Goal: Information Seeking & Learning: Learn about a topic

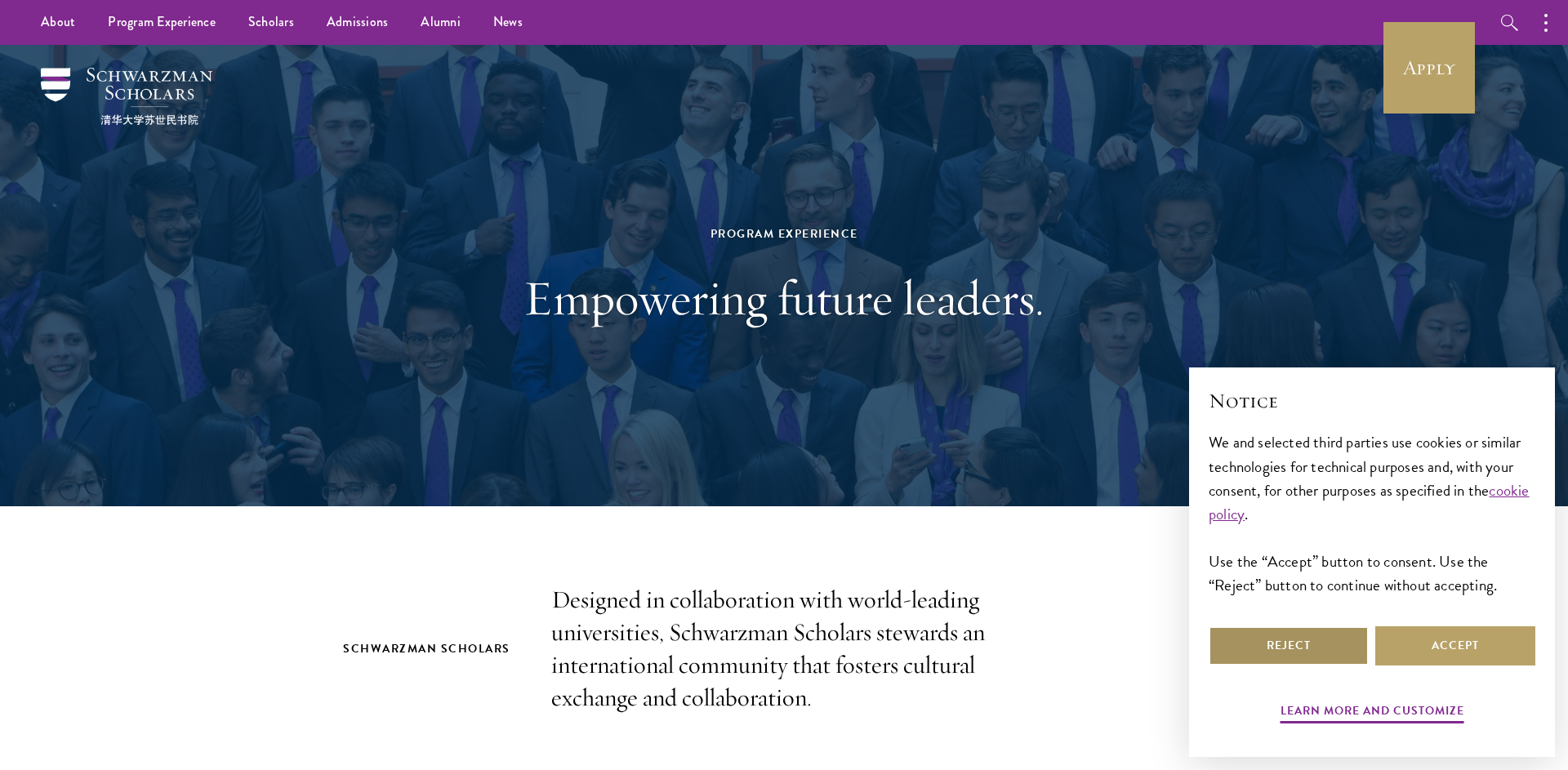
click at [1367, 648] on button "Reject" at bounding box center [1288, 646] width 160 height 39
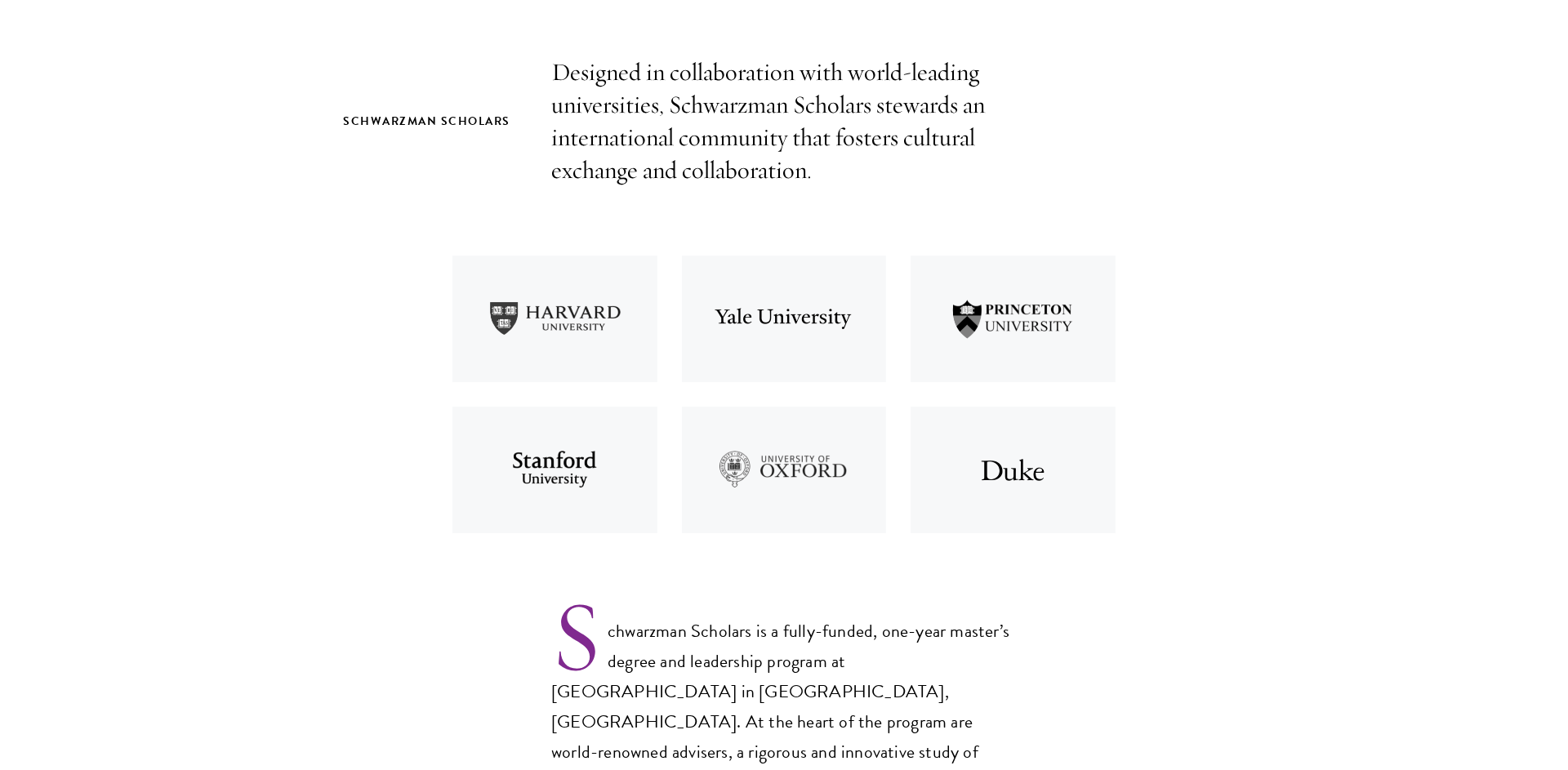
scroll to position [563, 0]
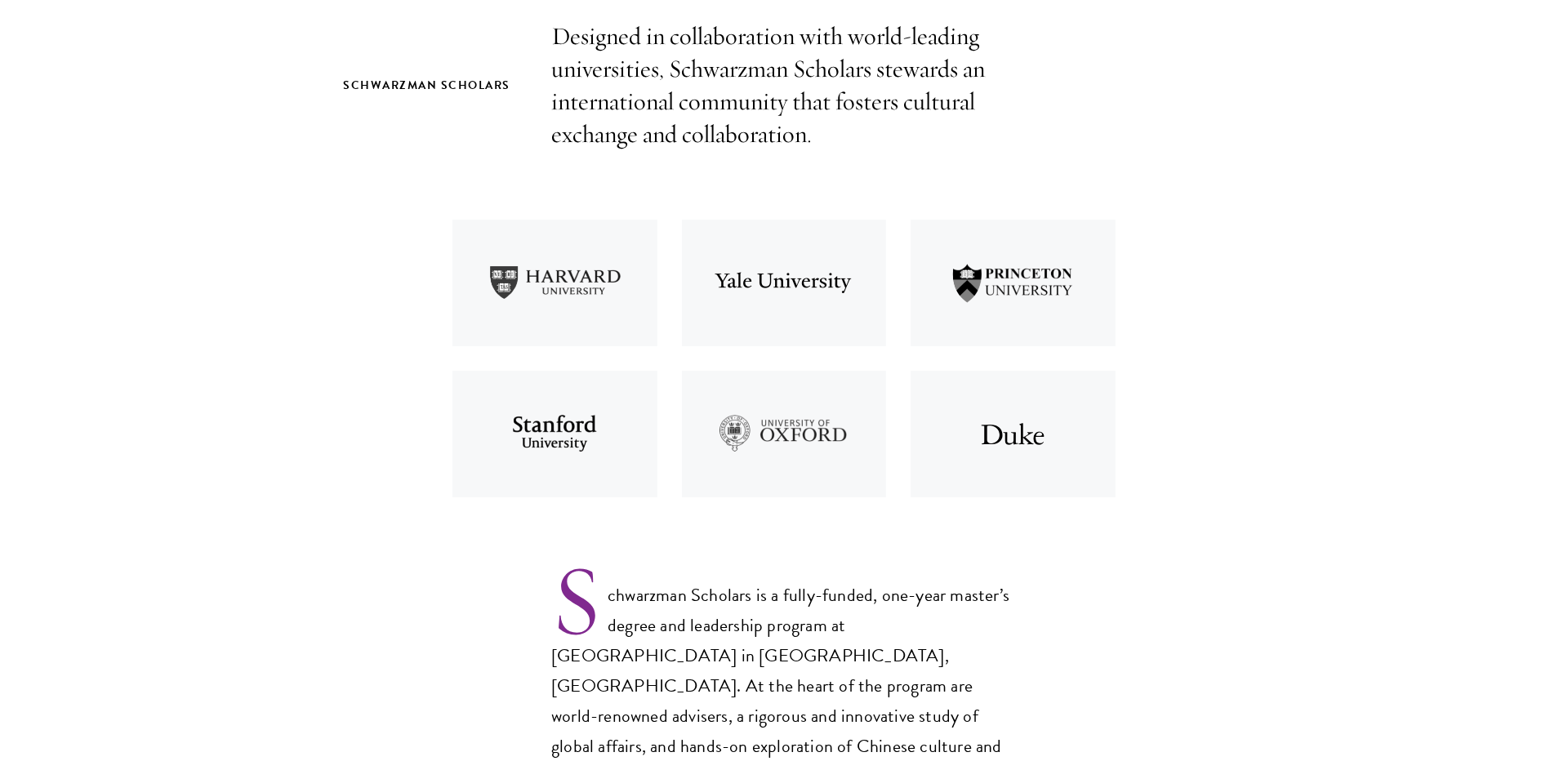
click at [700, 113] on p "Designed in collaboration with world-leading universities, Schwarzman Scholars …" at bounding box center [784, 86] width 466 height 131
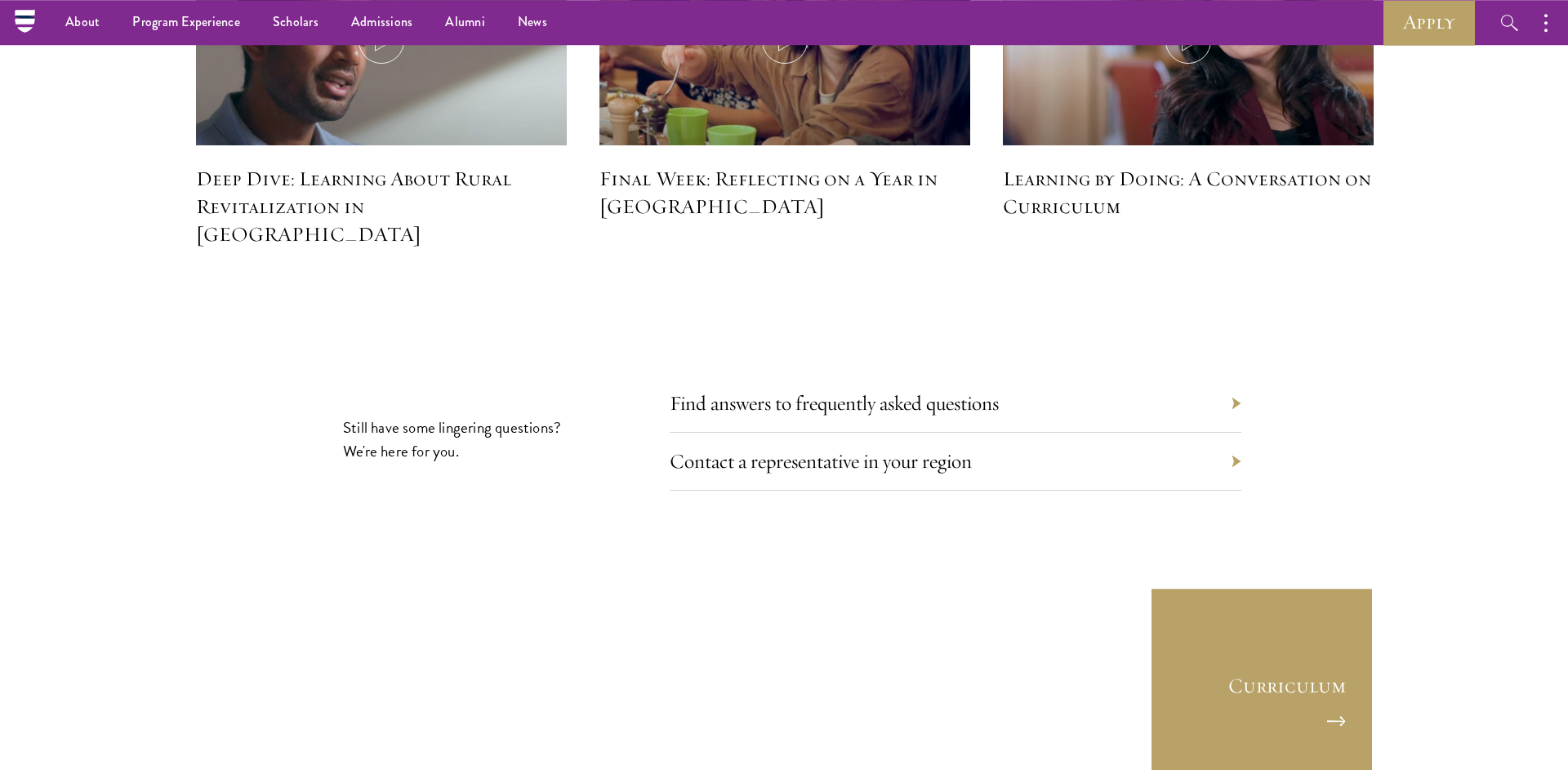
scroll to position [7435, 0]
click at [912, 391] on link "Find answers to frequently asked questions" at bounding box center [846, 404] width 329 height 26
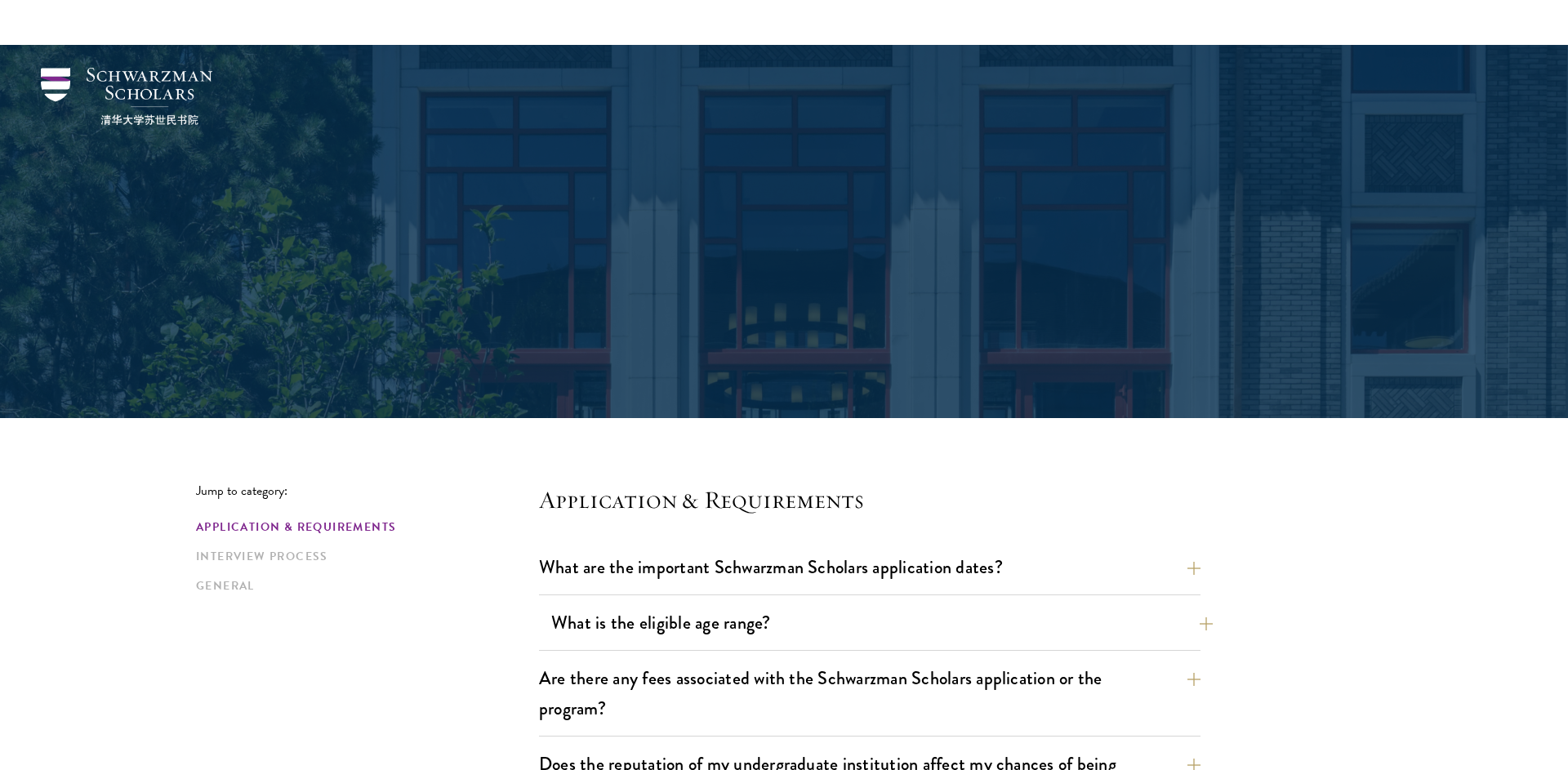
scroll to position [451, 0]
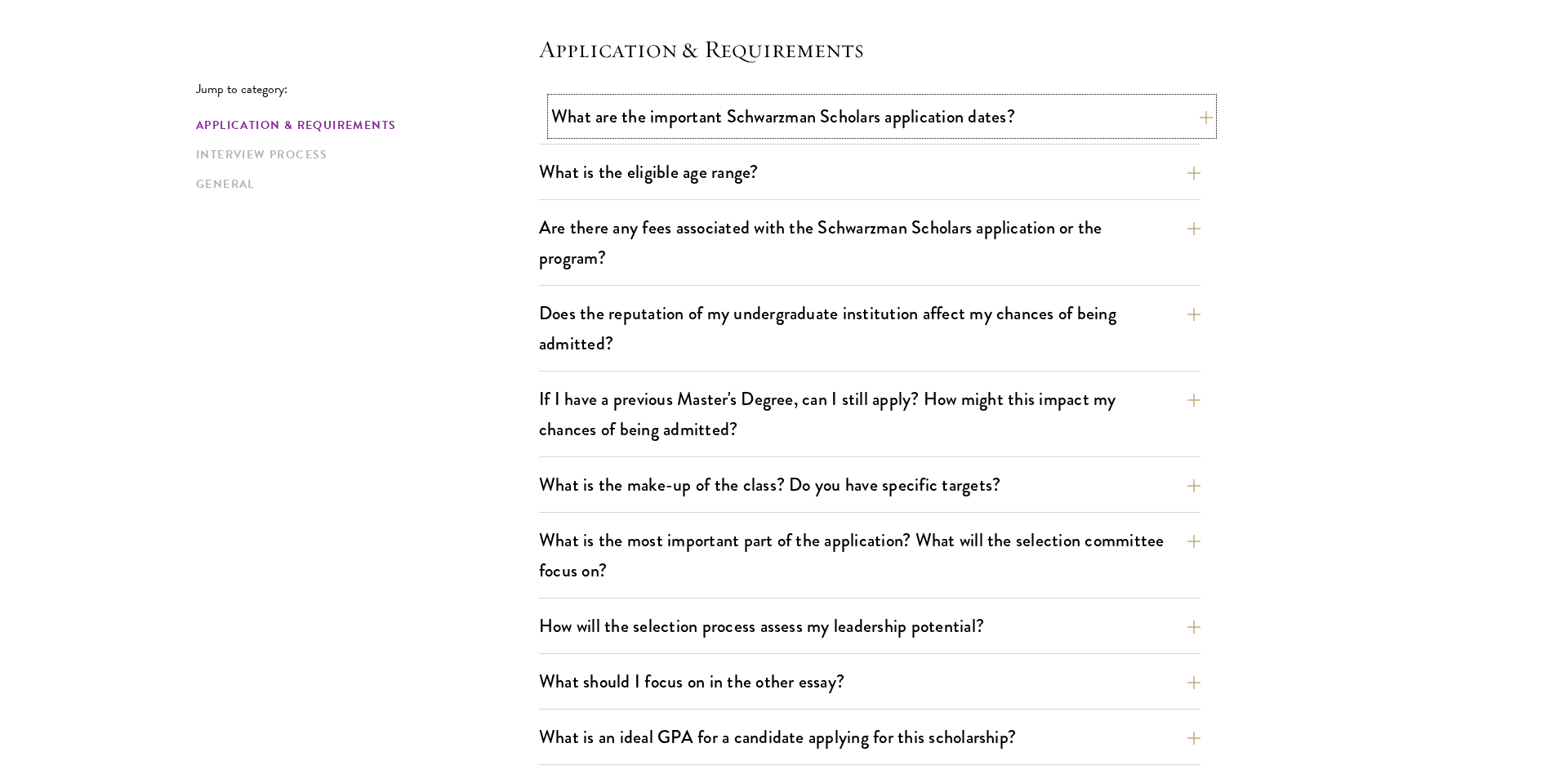
click at [715, 127] on button "What are the important Schwarzman Scholars application dates?" at bounding box center [882, 115] width 662 height 36
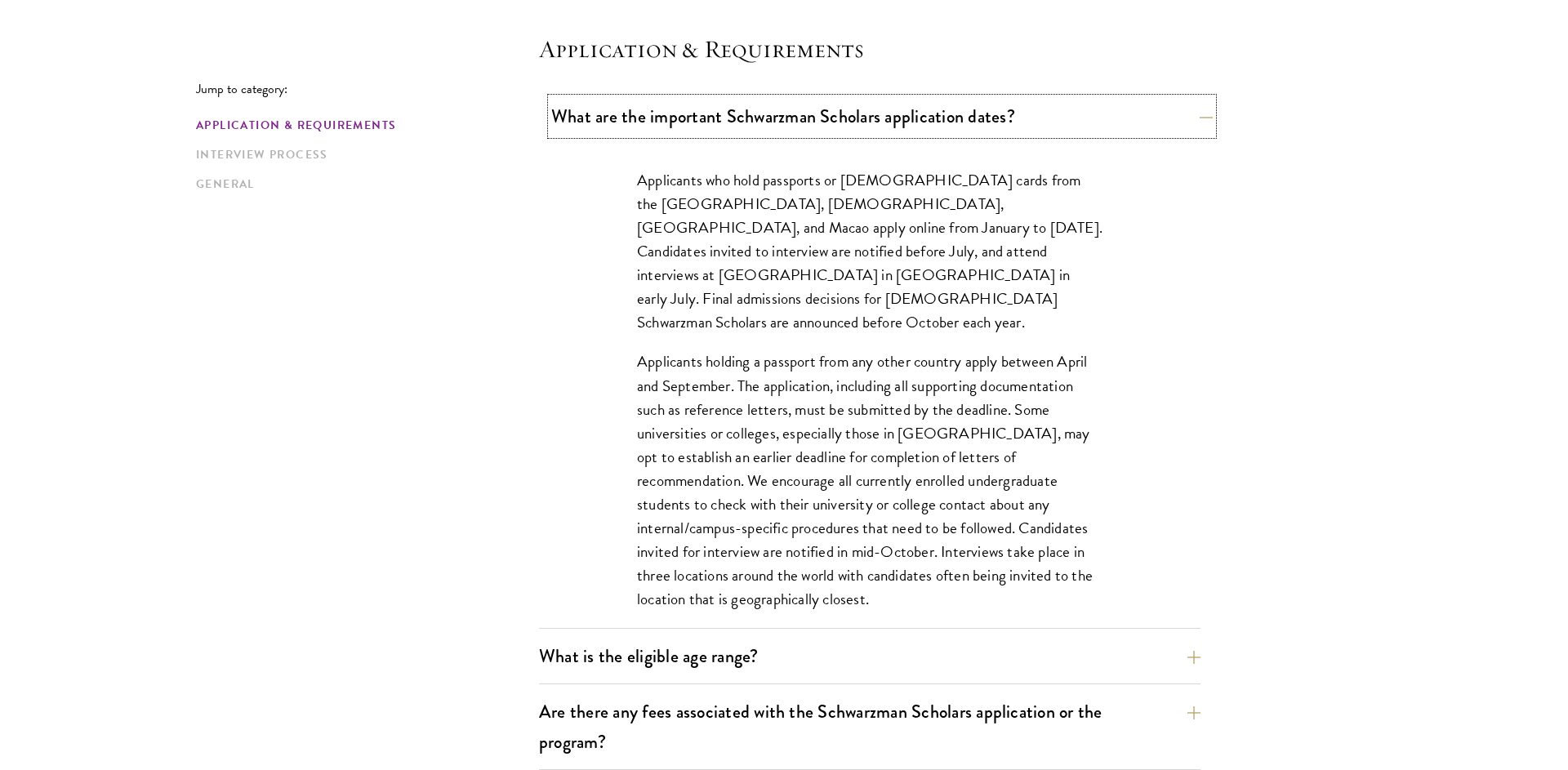
click at [804, 129] on button "What are the important Schwarzman Scholars application dates?" at bounding box center [882, 115] width 662 height 36
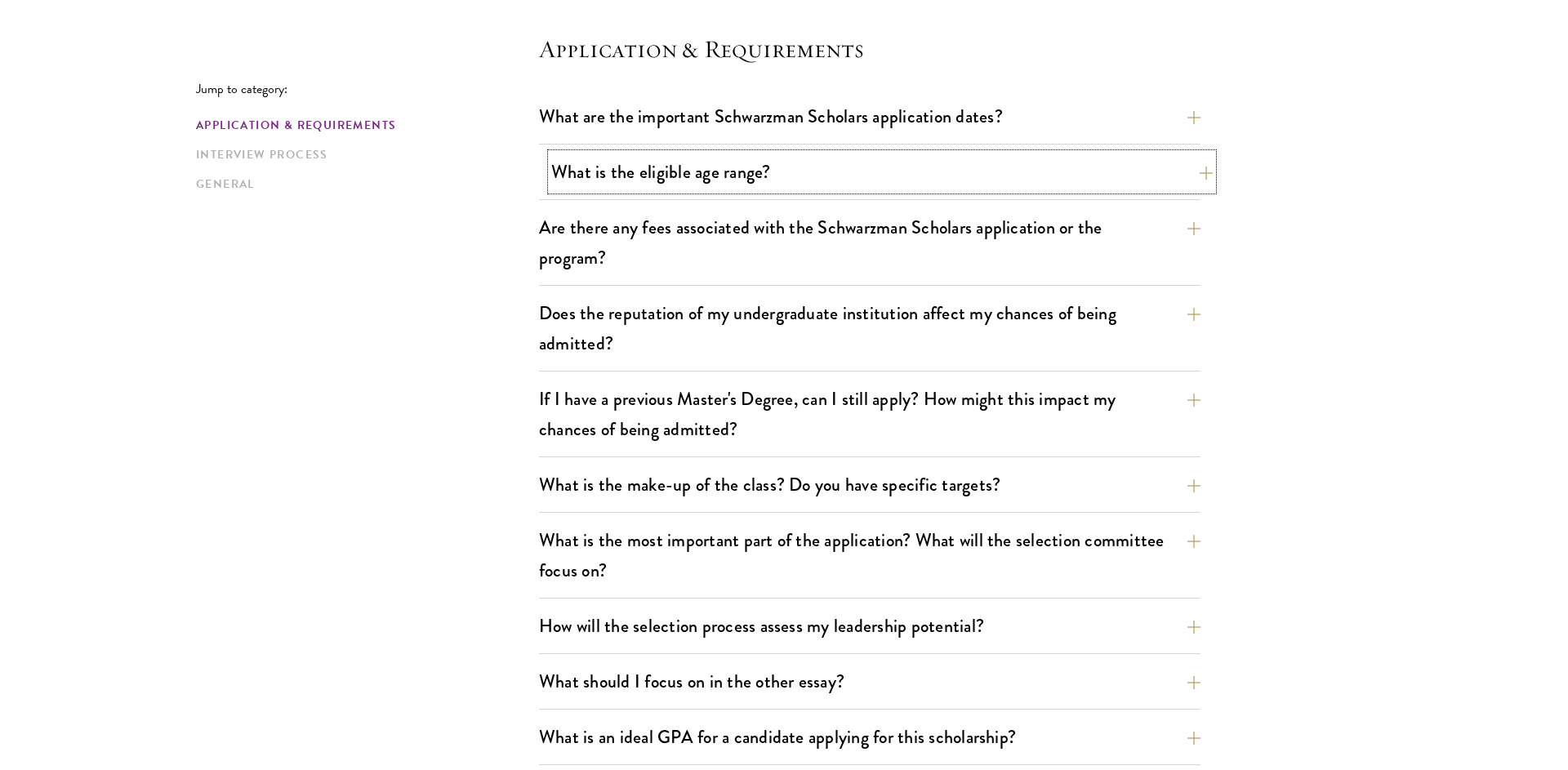
click at [770, 172] on button "What is the eligible age range?" at bounding box center [882, 171] width 662 height 36
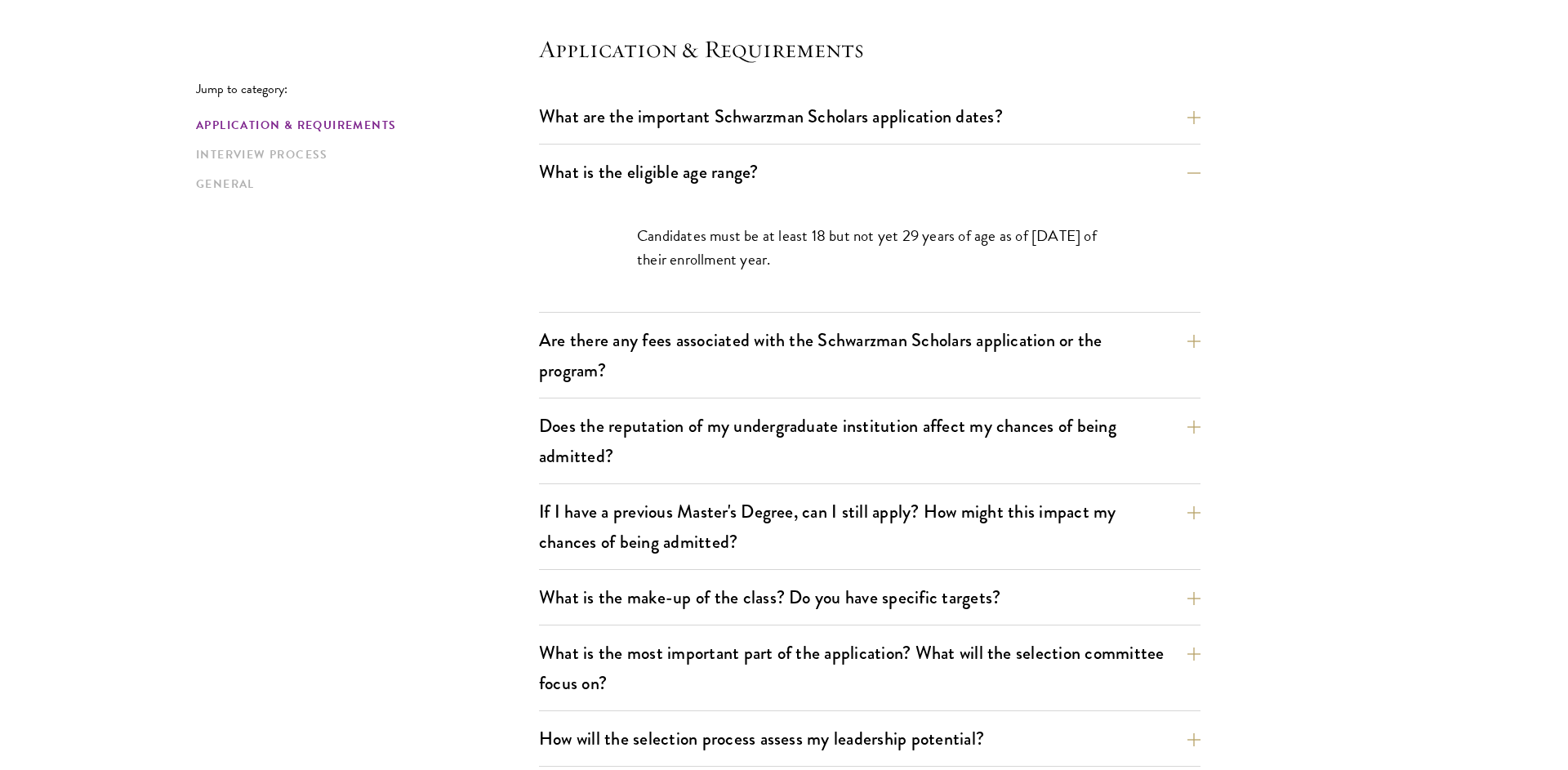
click at [881, 160] on button "What is the eligible age range?" at bounding box center [882, 171] width 662 height 36
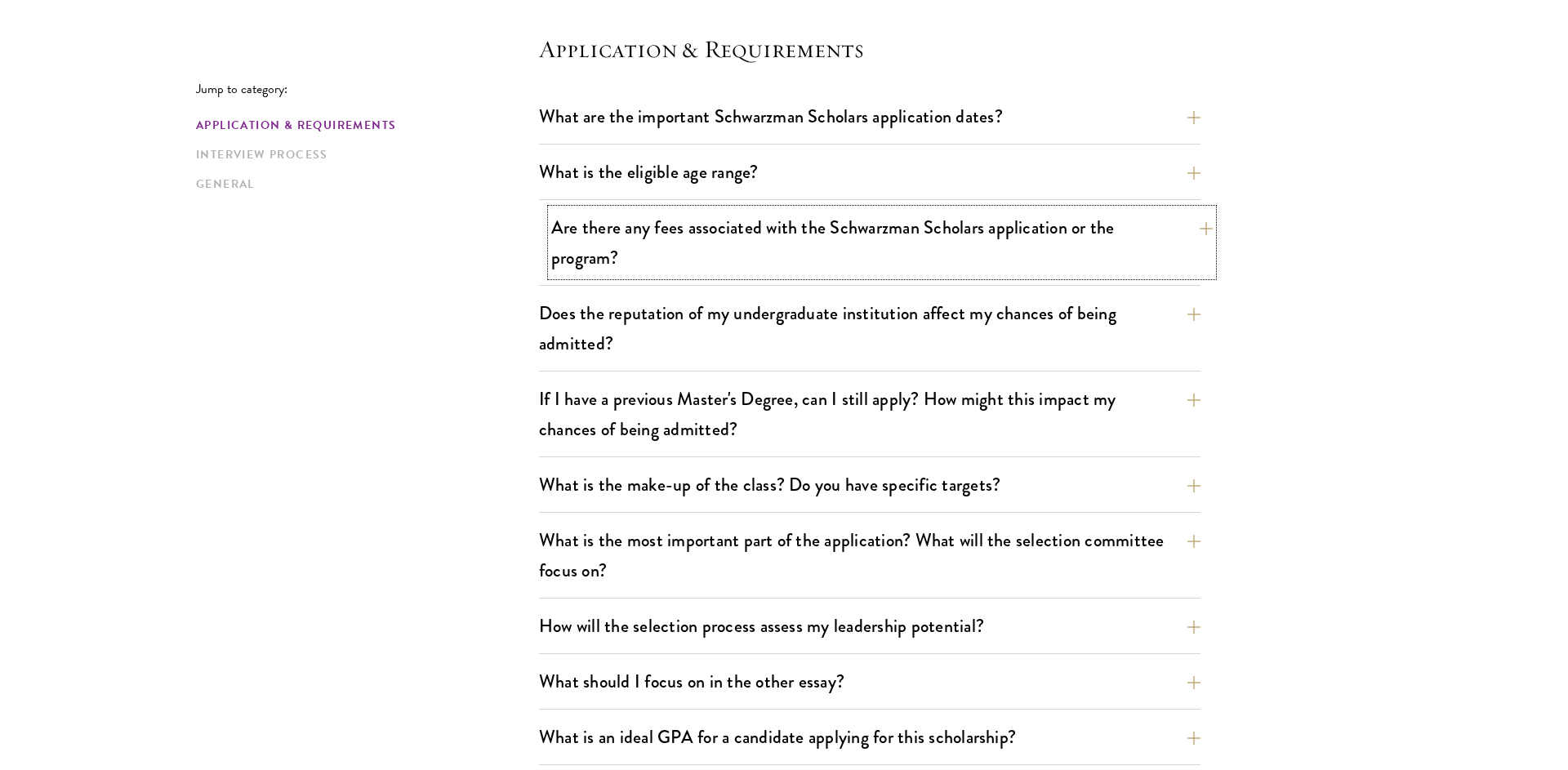
click at [820, 221] on button "Are there any fees associated with the Schwarzman Scholars application or the p…" at bounding box center [882, 242] width 662 height 67
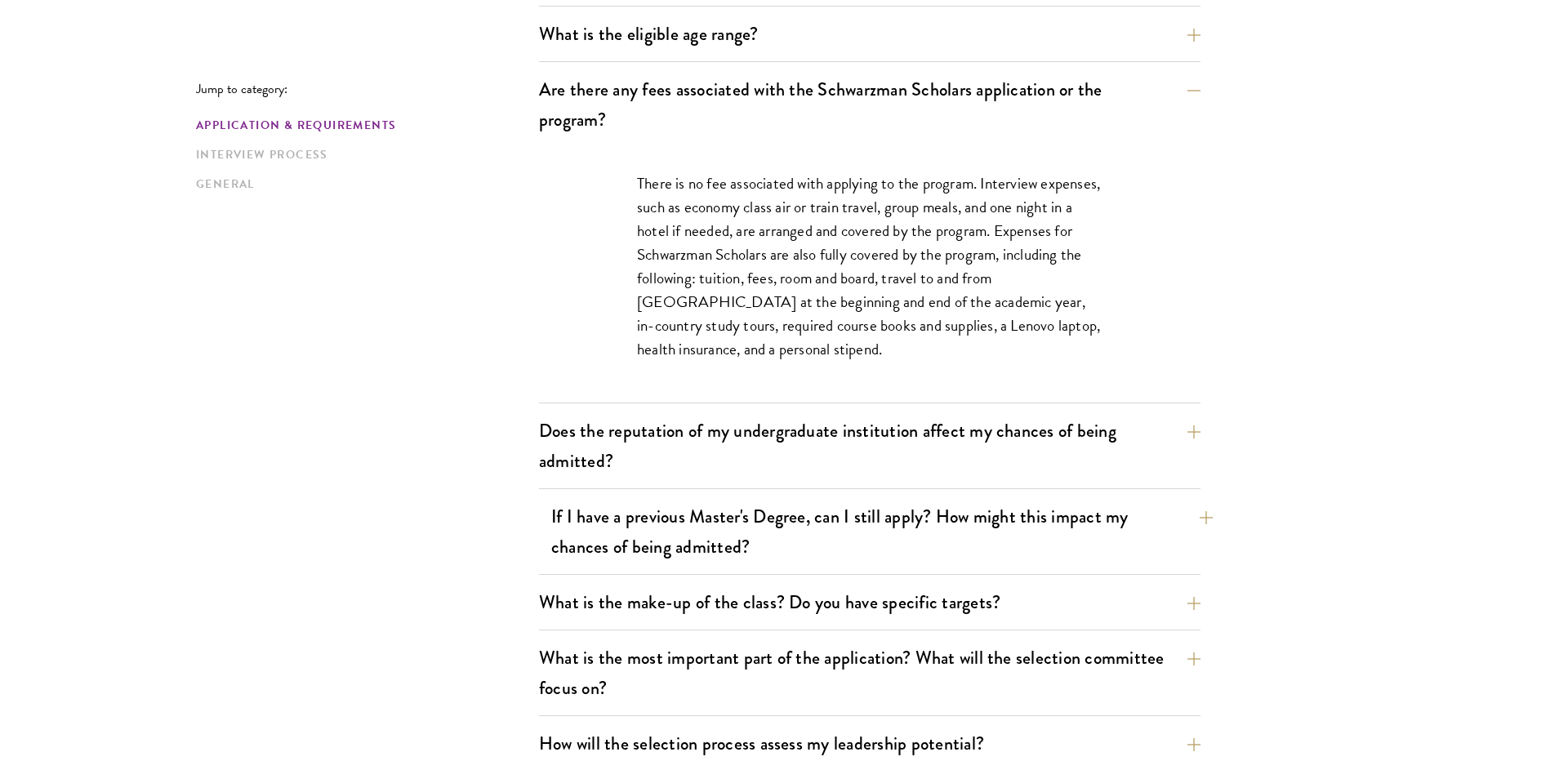
scroll to position [675, 0]
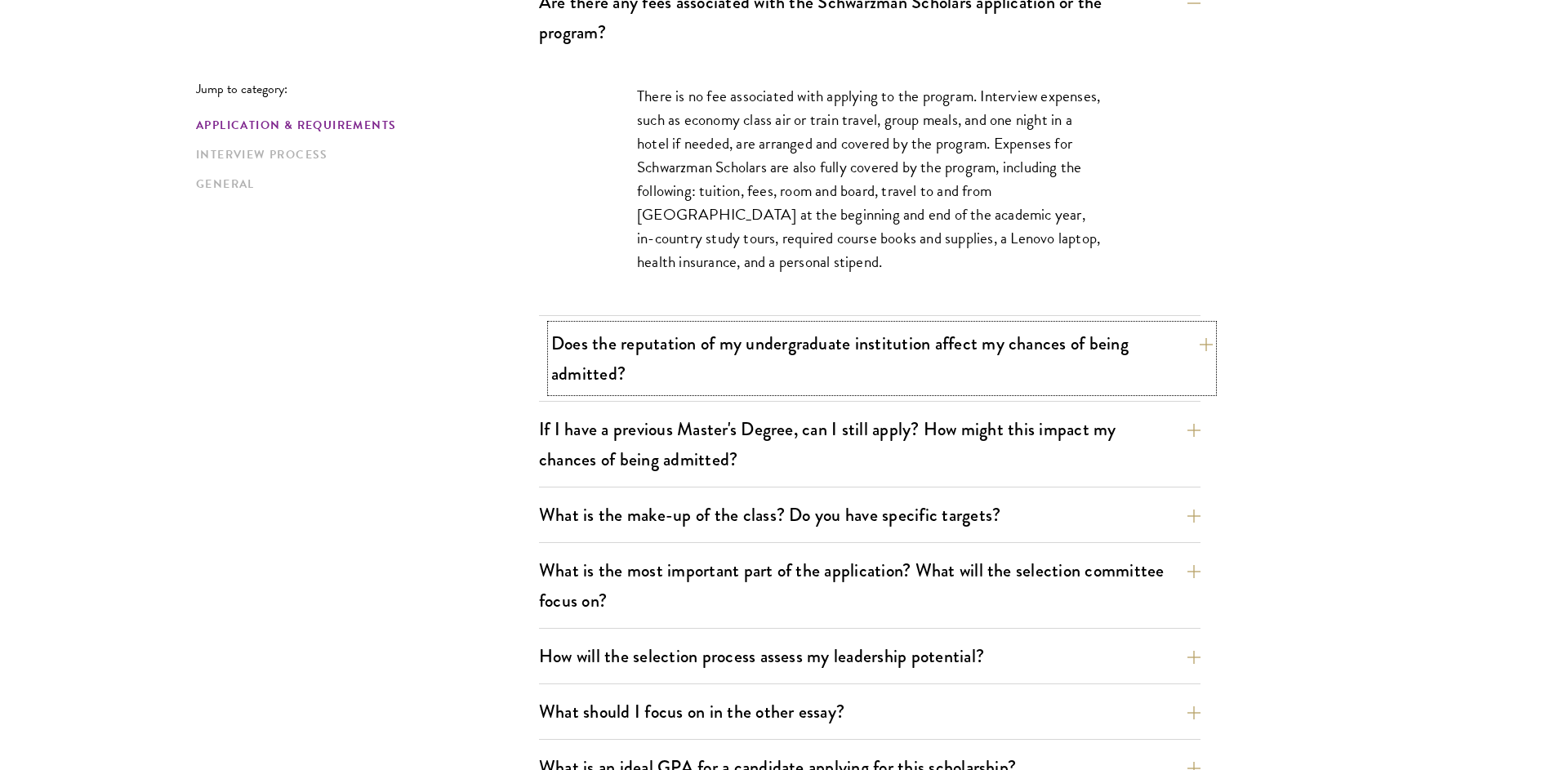
click at [758, 333] on button "Does the reputation of my undergraduate institution affect my chances of being …" at bounding box center [882, 358] width 662 height 67
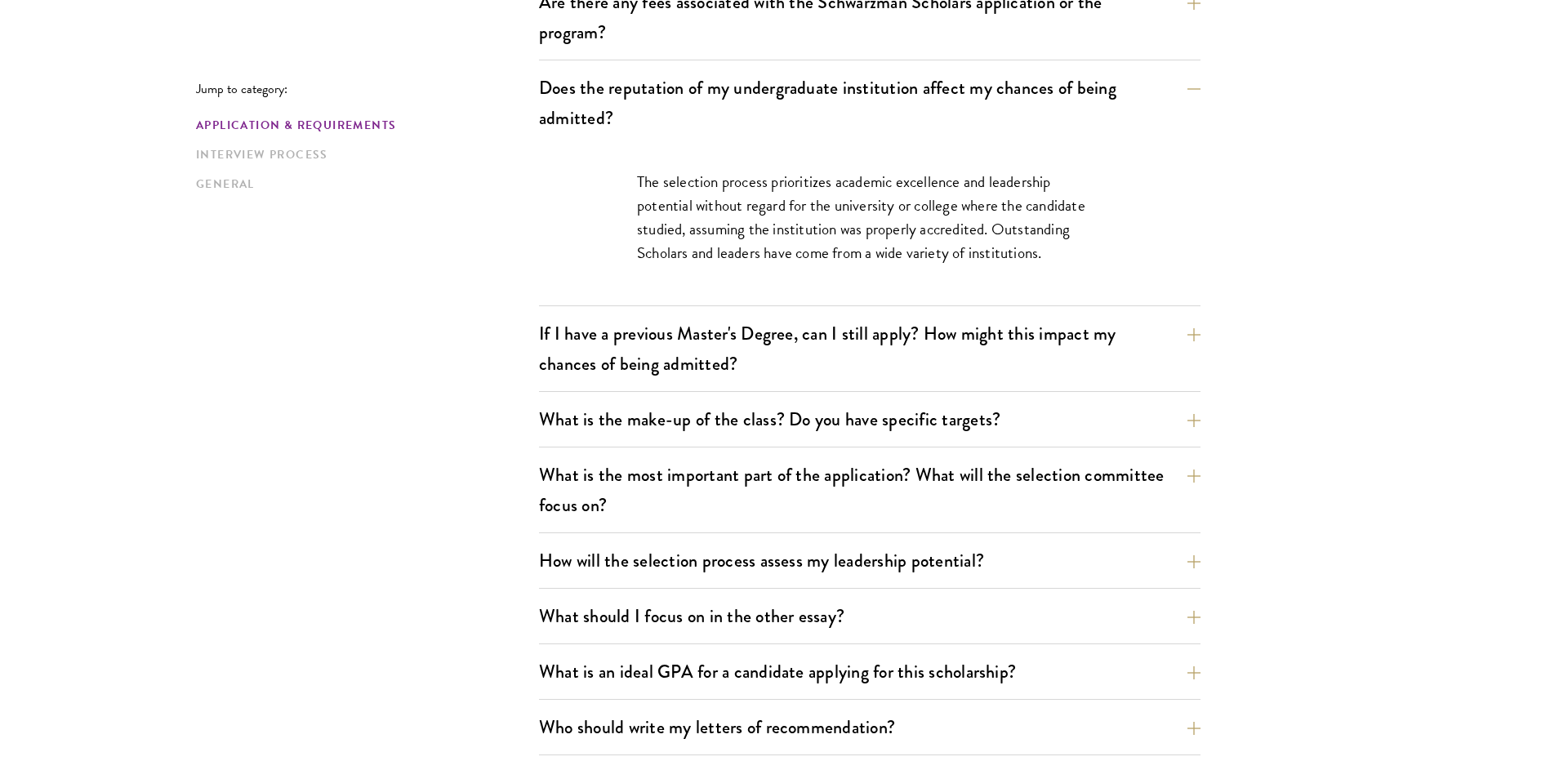
click at [869, 202] on p "The selection process prioritizes academic excellence and leadership potential …" at bounding box center [870, 217] width 466 height 95
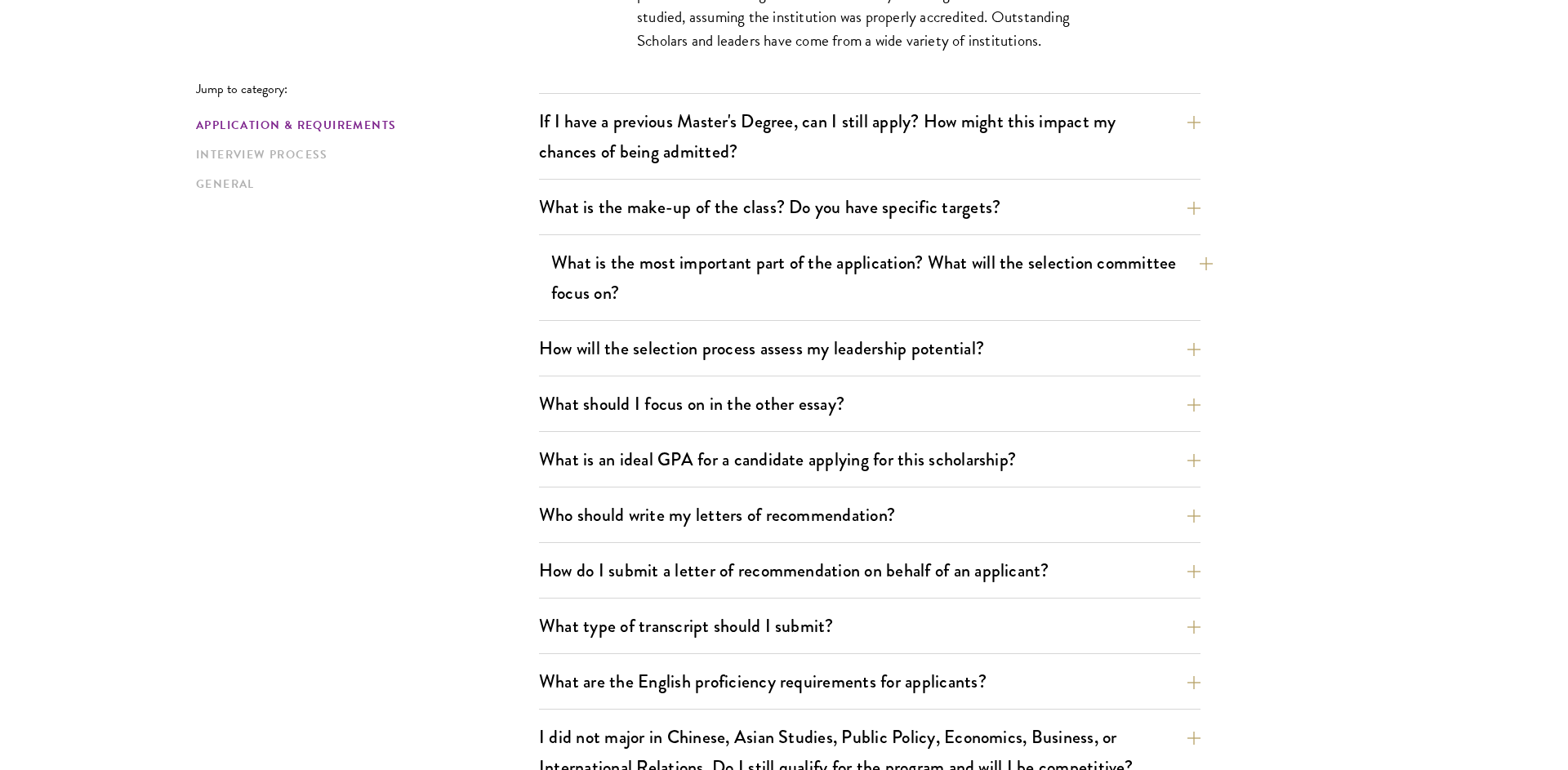
scroll to position [901, 0]
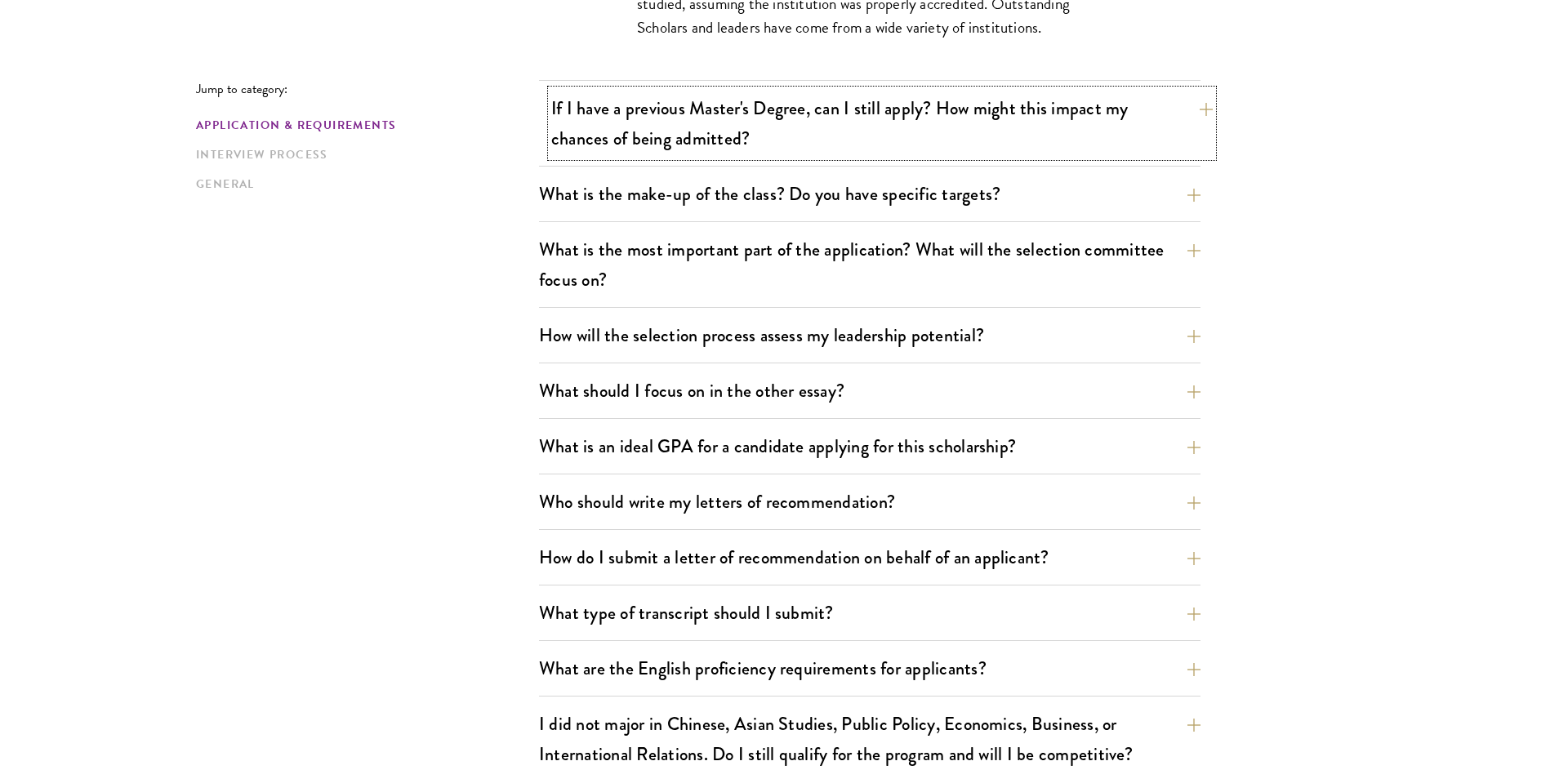
click at [638, 146] on button "If I have a previous Master's Degree, can I still apply? How might this impact …" at bounding box center [882, 123] width 662 height 67
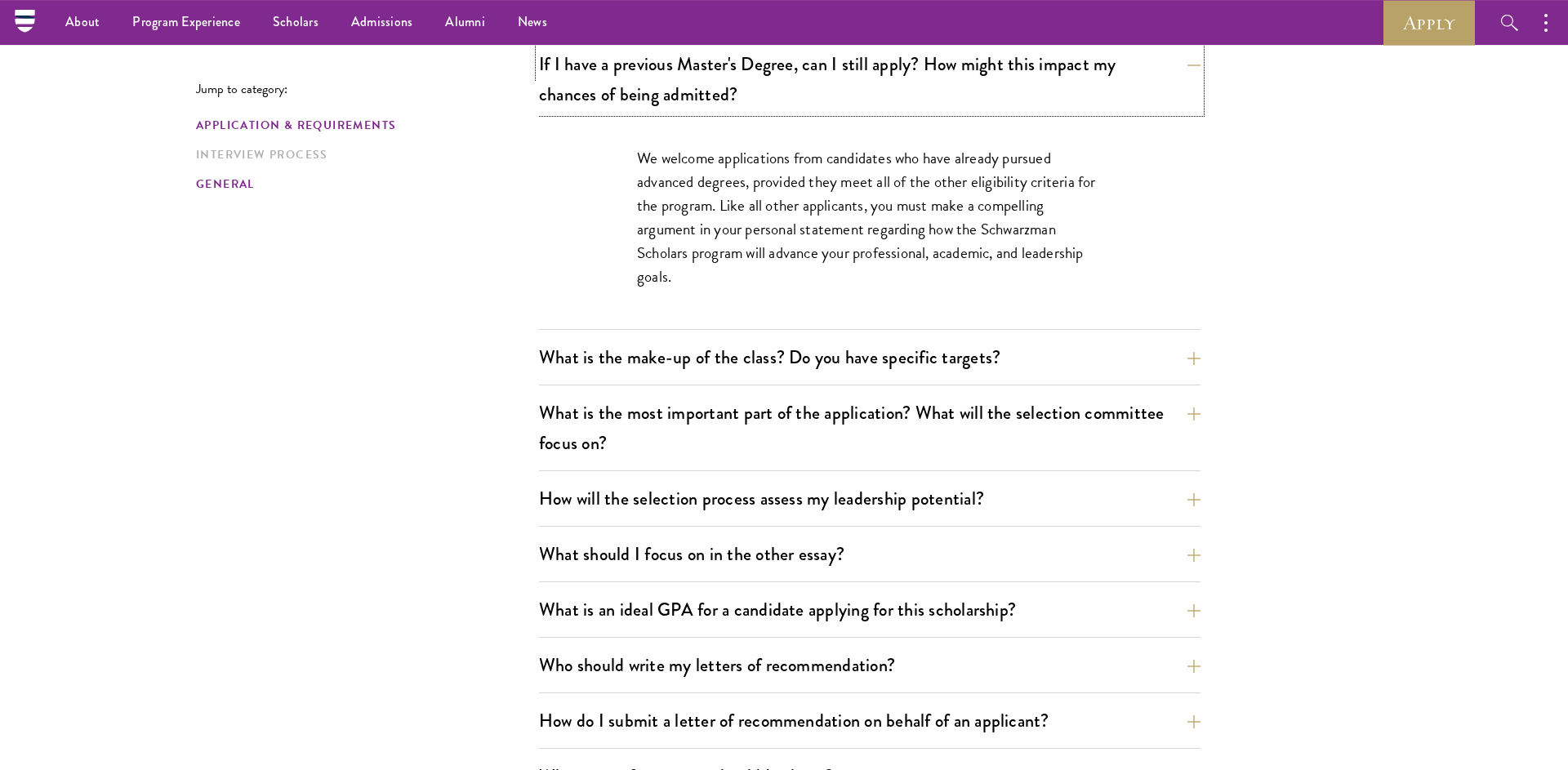
scroll to position [675, 0]
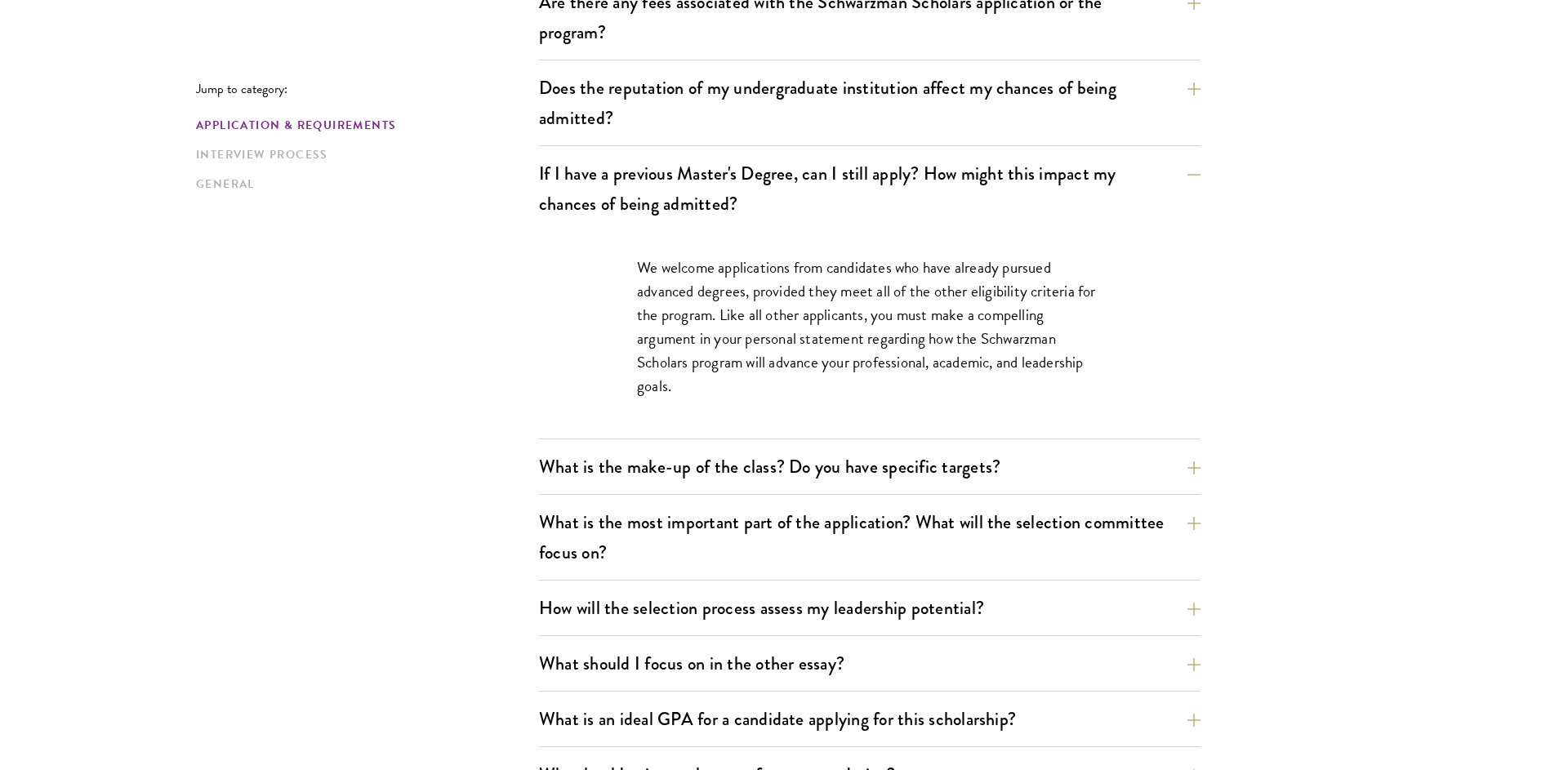
scroll to position [789, 0]
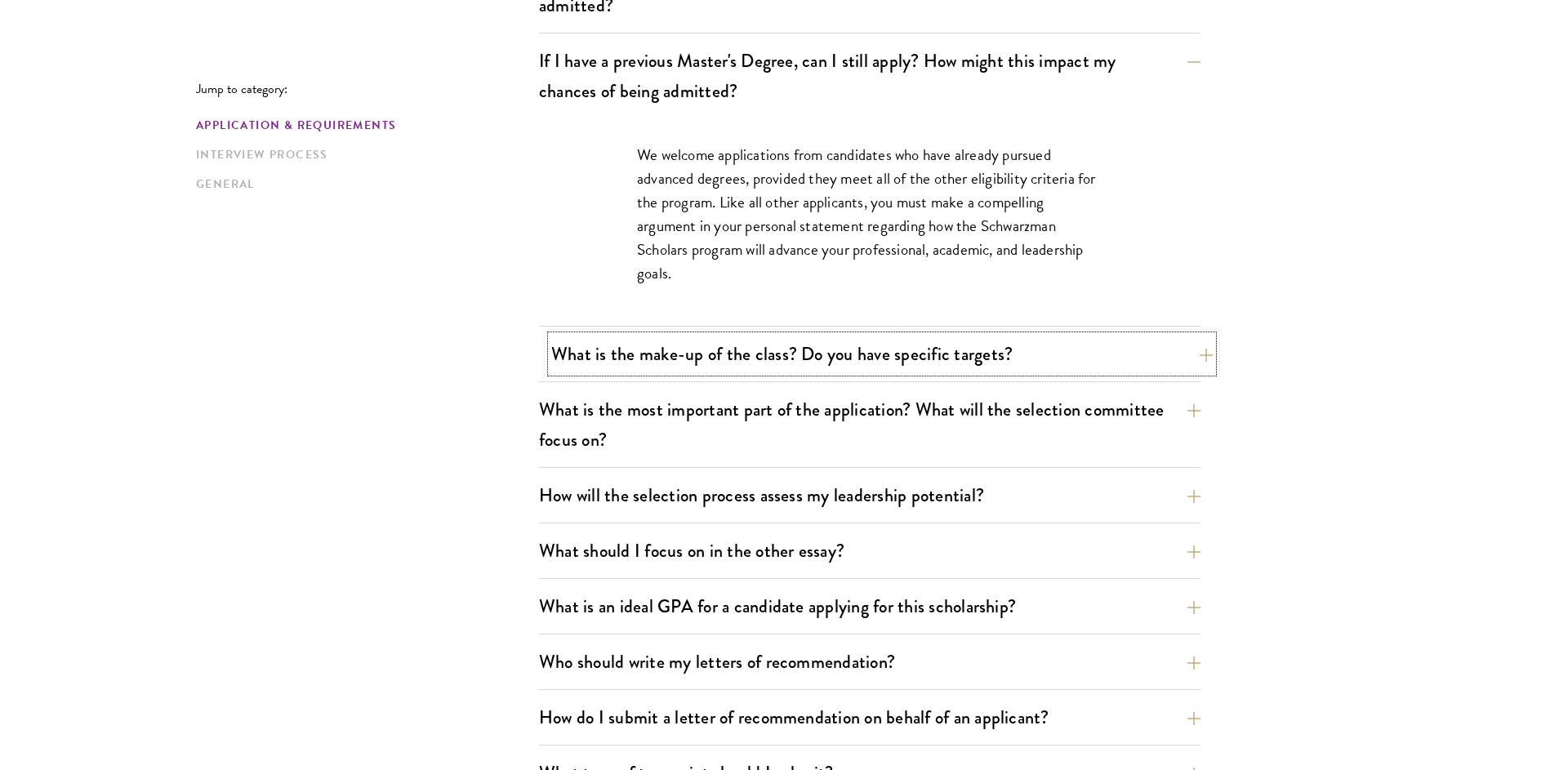
click at [746, 353] on button "What is the make-up of the class? Do you have specific targets?" at bounding box center [882, 353] width 662 height 36
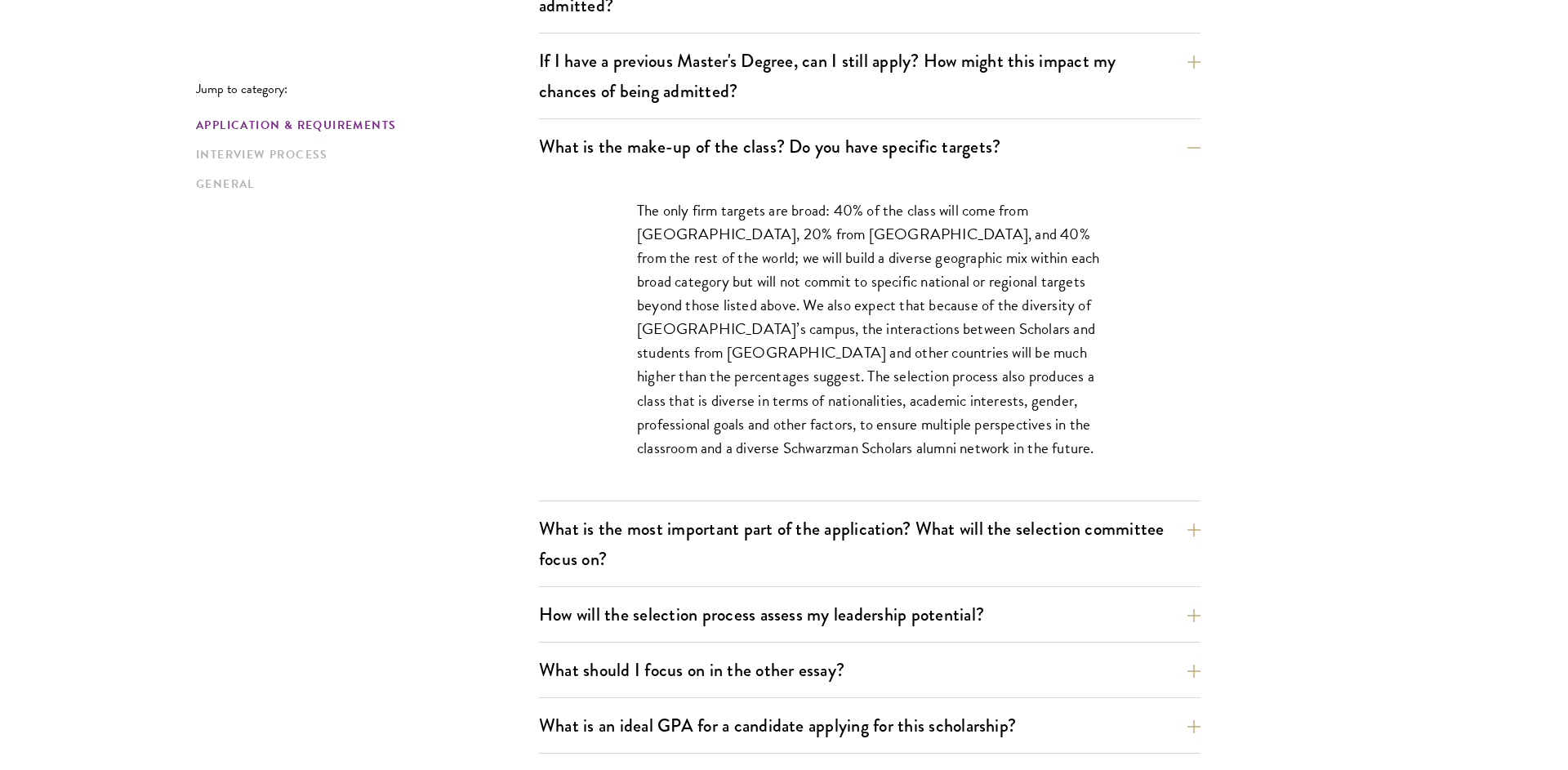
click at [610, 222] on div "The only firm targets are broad: 40% of the class will come from [GEOGRAPHIC_DA…" at bounding box center [870, 338] width 563 height 327
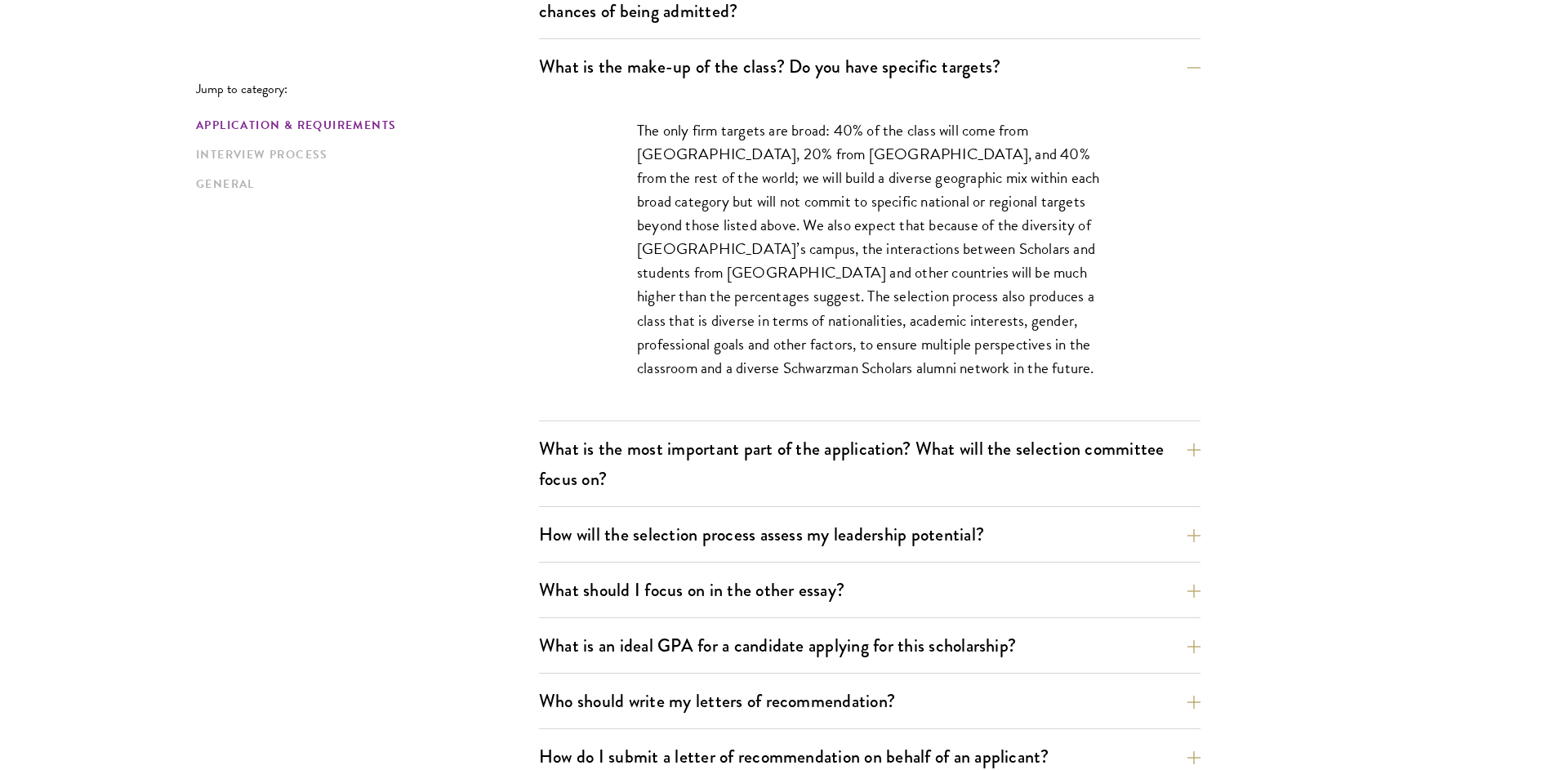
scroll to position [901, 0]
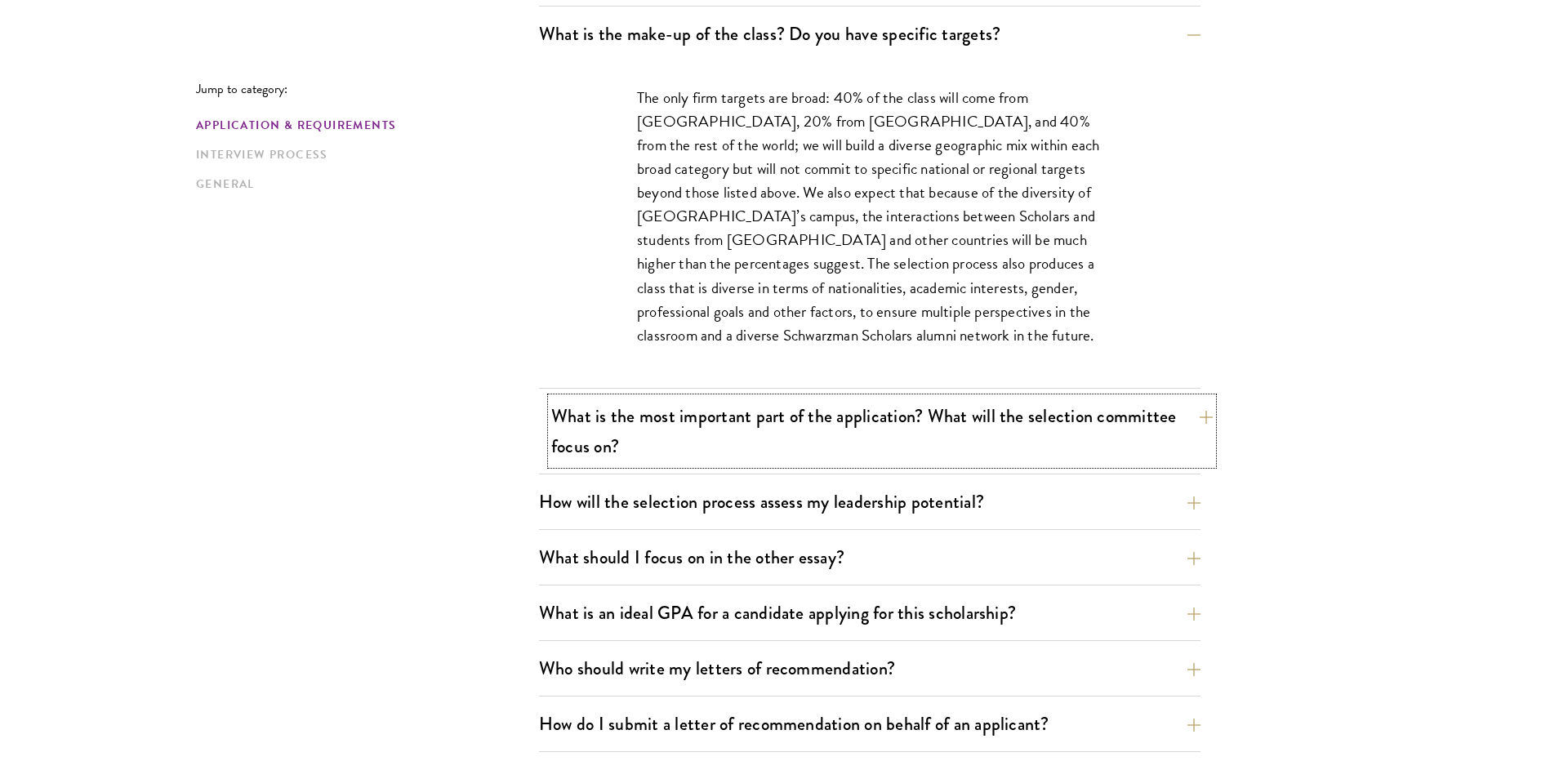
click at [675, 423] on button "What is the most important part of the application? What will the selection com…" at bounding box center [882, 431] width 662 height 67
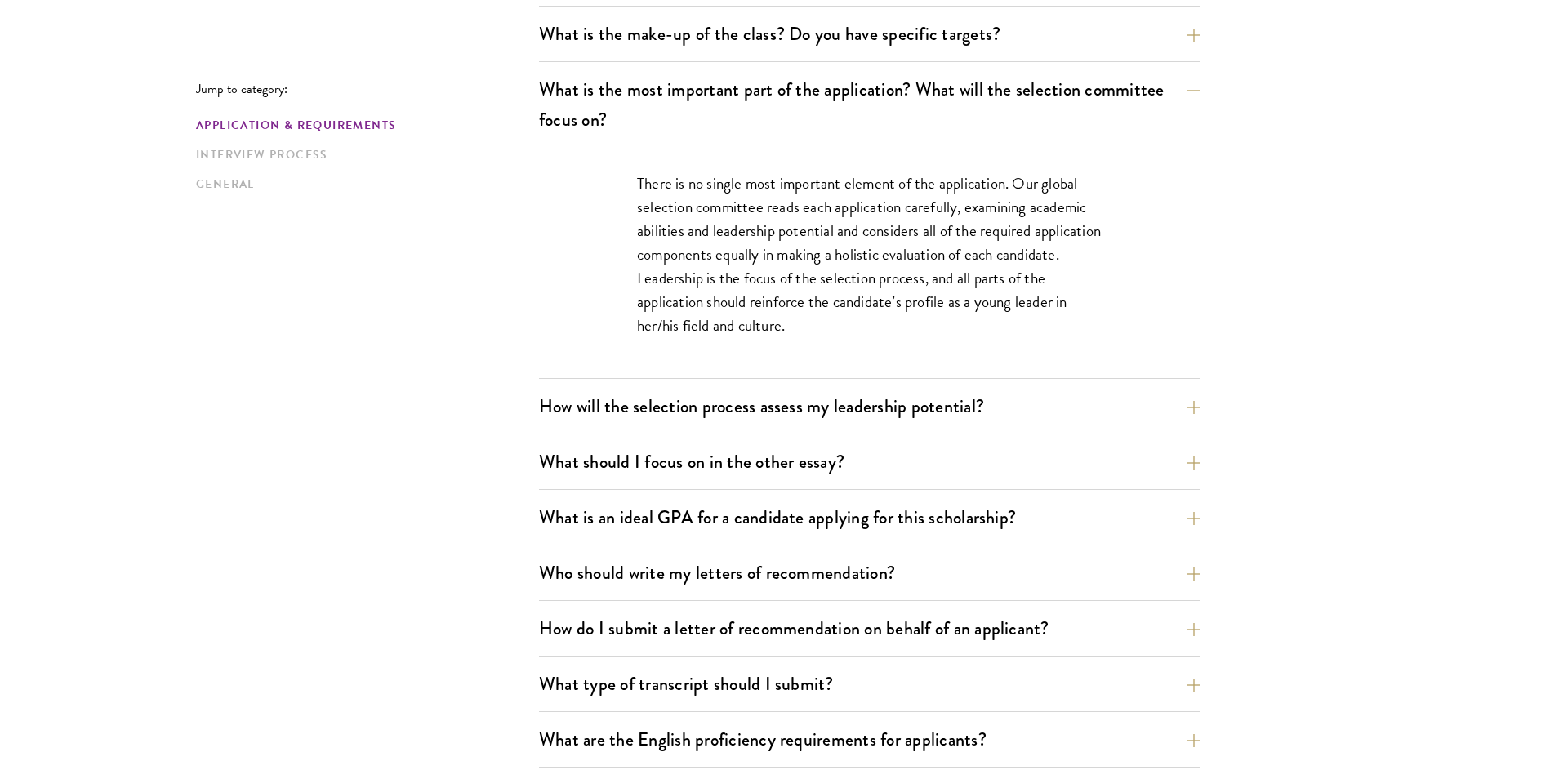
click at [626, 399] on button "How will the selection process assess my leadership potential?" at bounding box center [882, 406] width 662 height 36
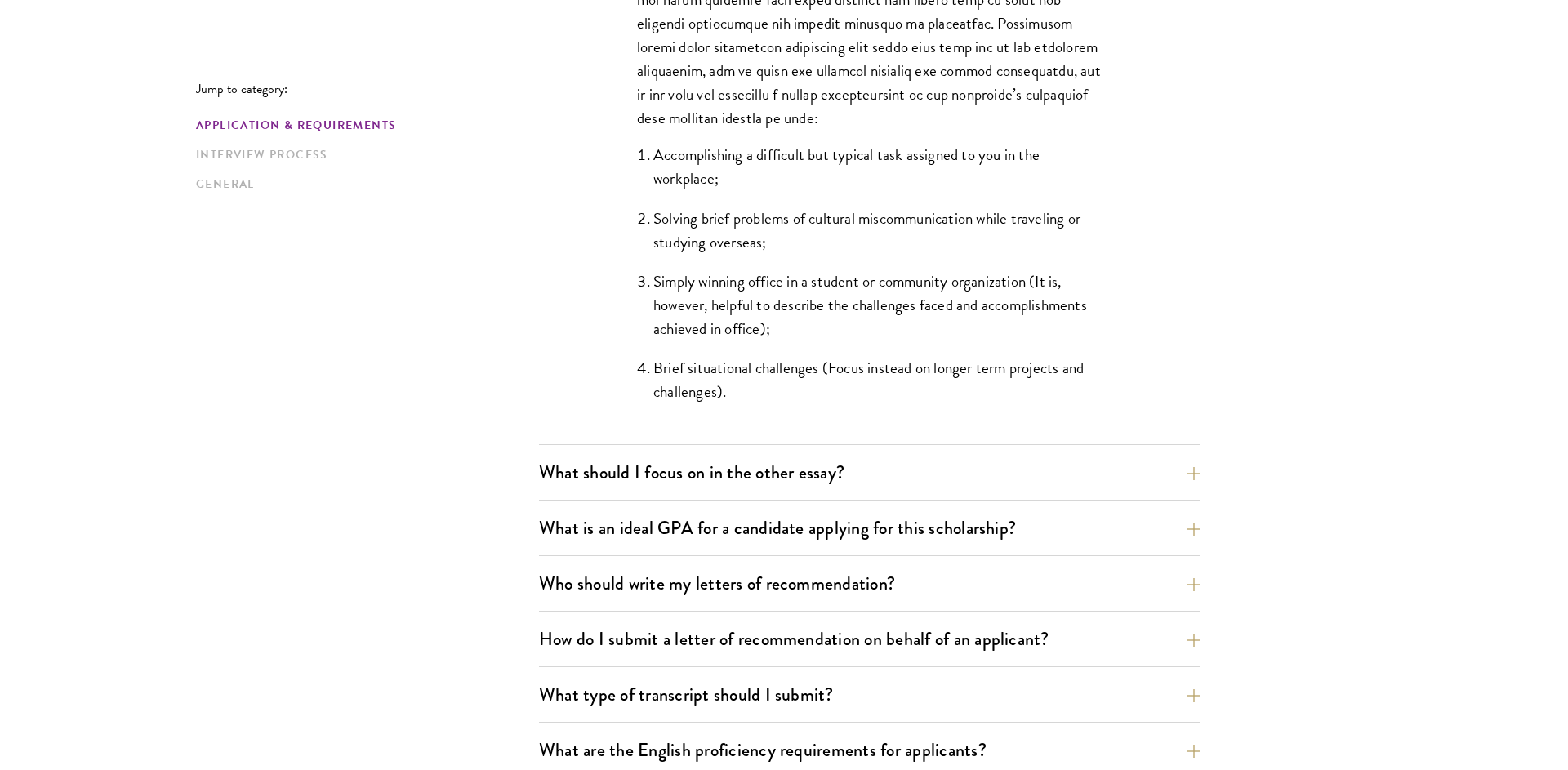
scroll to position [1690, 0]
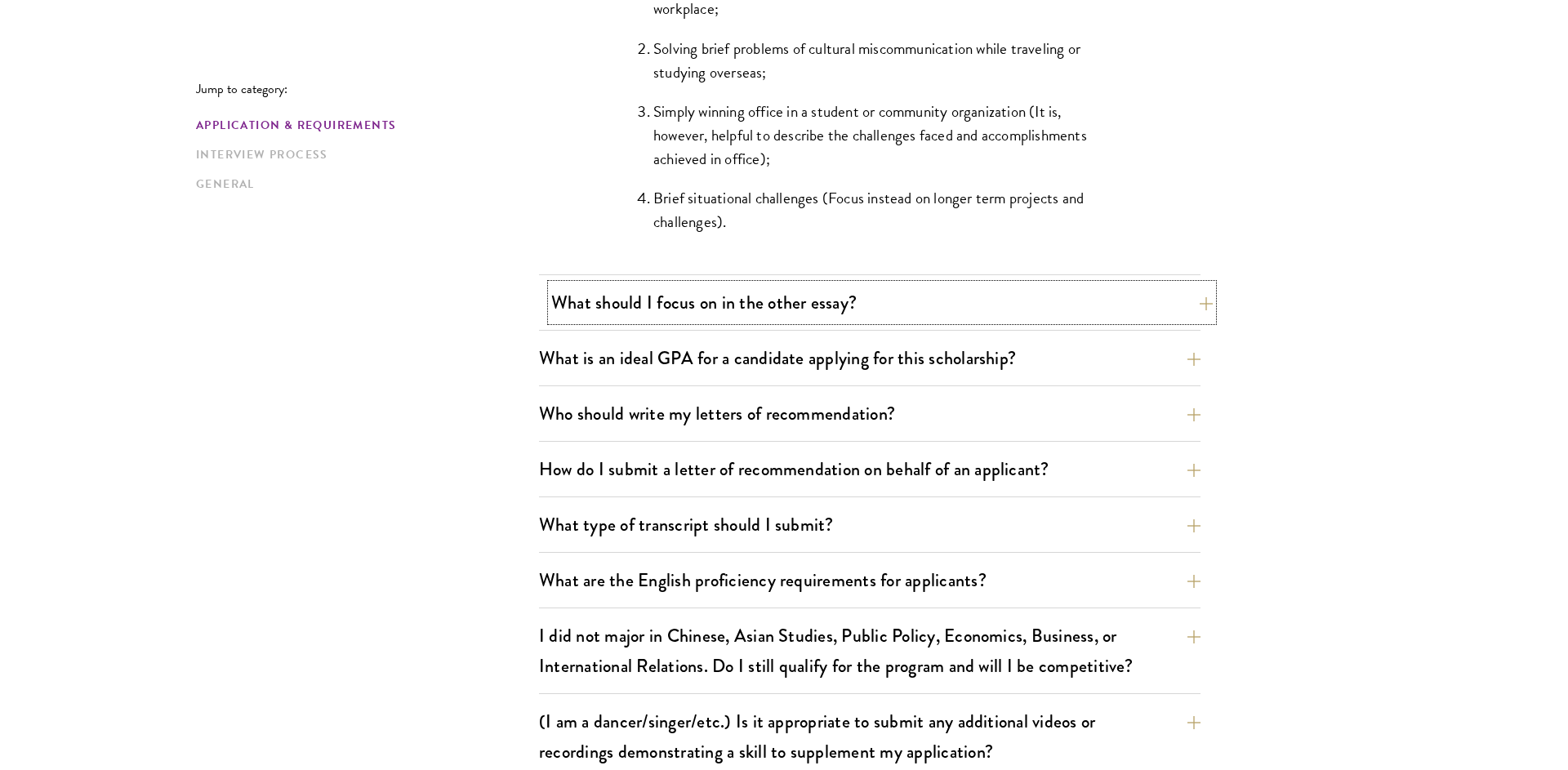
click at [642, 316] on button "What should I focus on in the other essay?" at bounding box center [882, 302] width 662 height 36
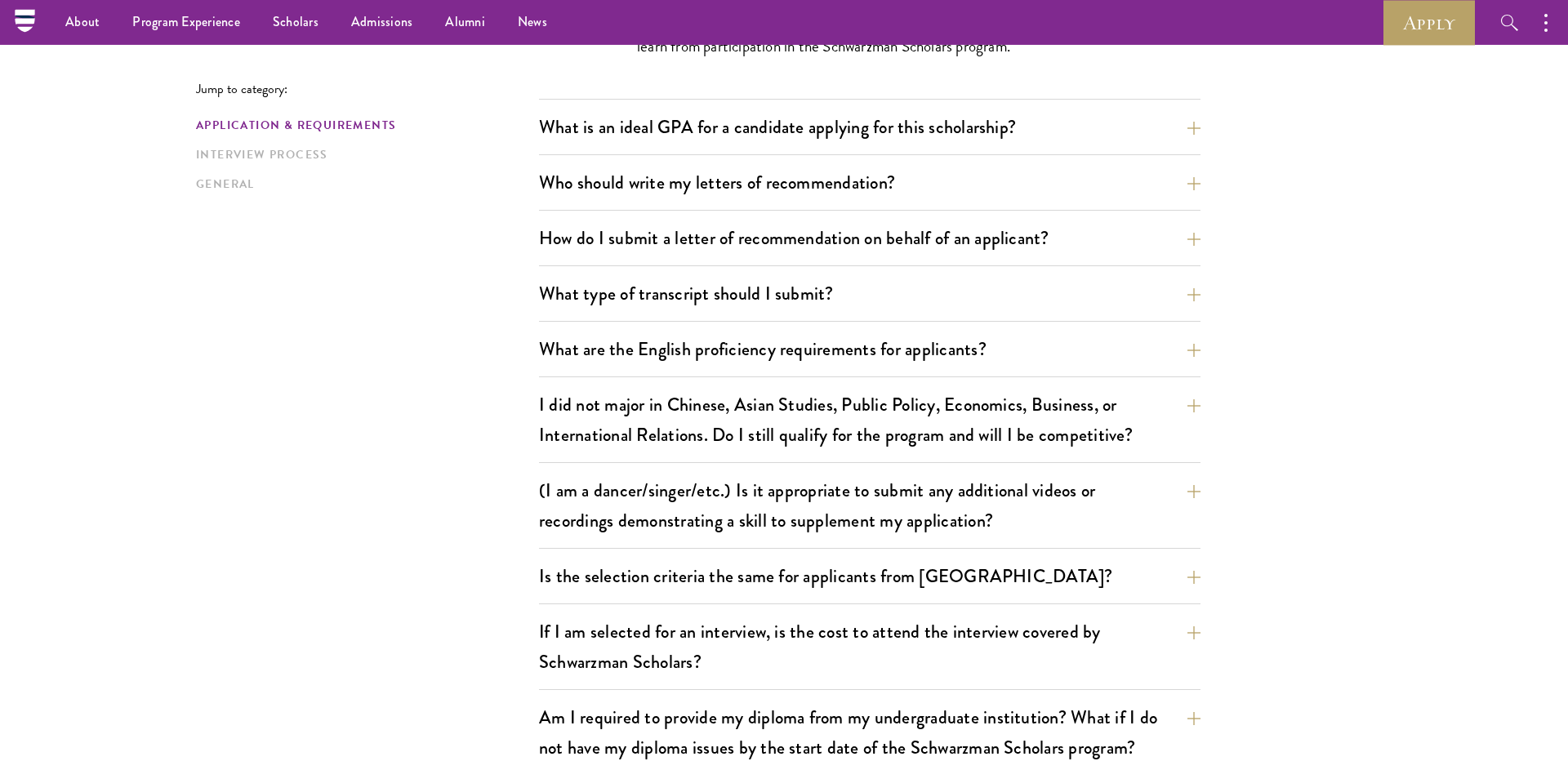
scroll to position [1240, 0]
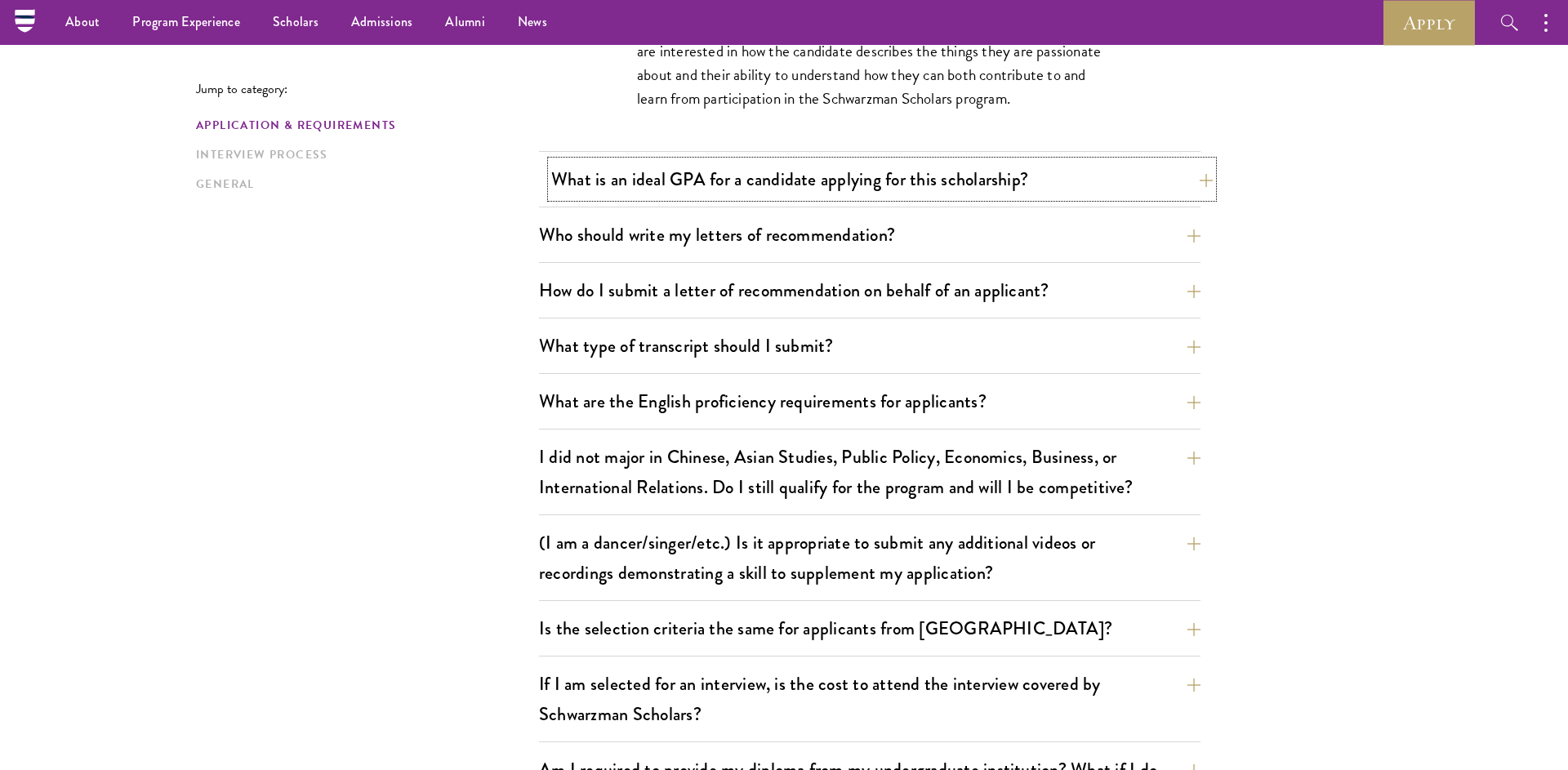
click at [755, 170] on button "What is an ideal GPA for a candidate applying for this scholarship?" at bounding box center [882, 178] width 662 height 36
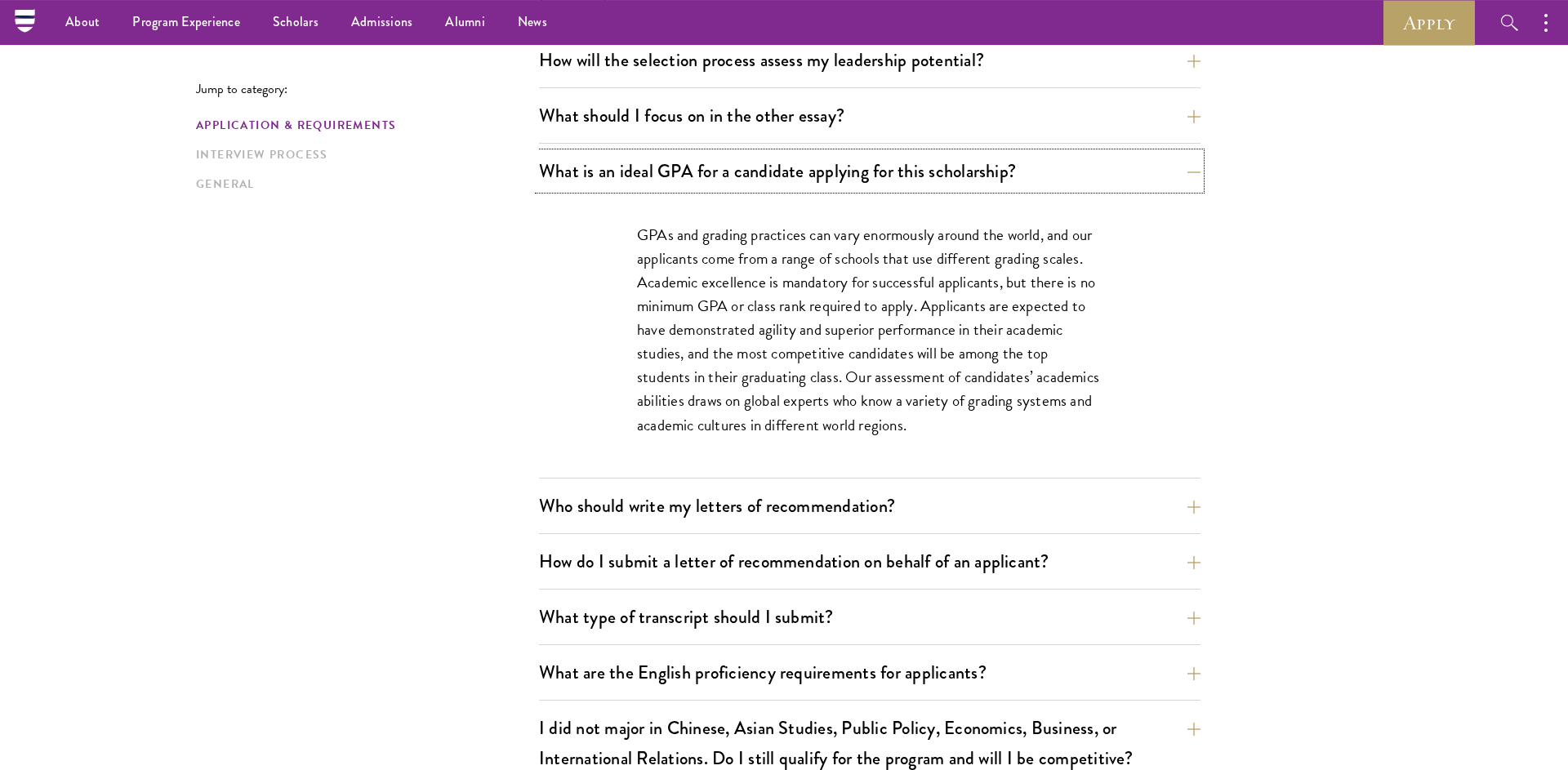
scroll to position [1014, 0]
click at [716, 504] on button "Who should write my letters of recommendation?" at bounding box center [882, 507] width 662 height 36
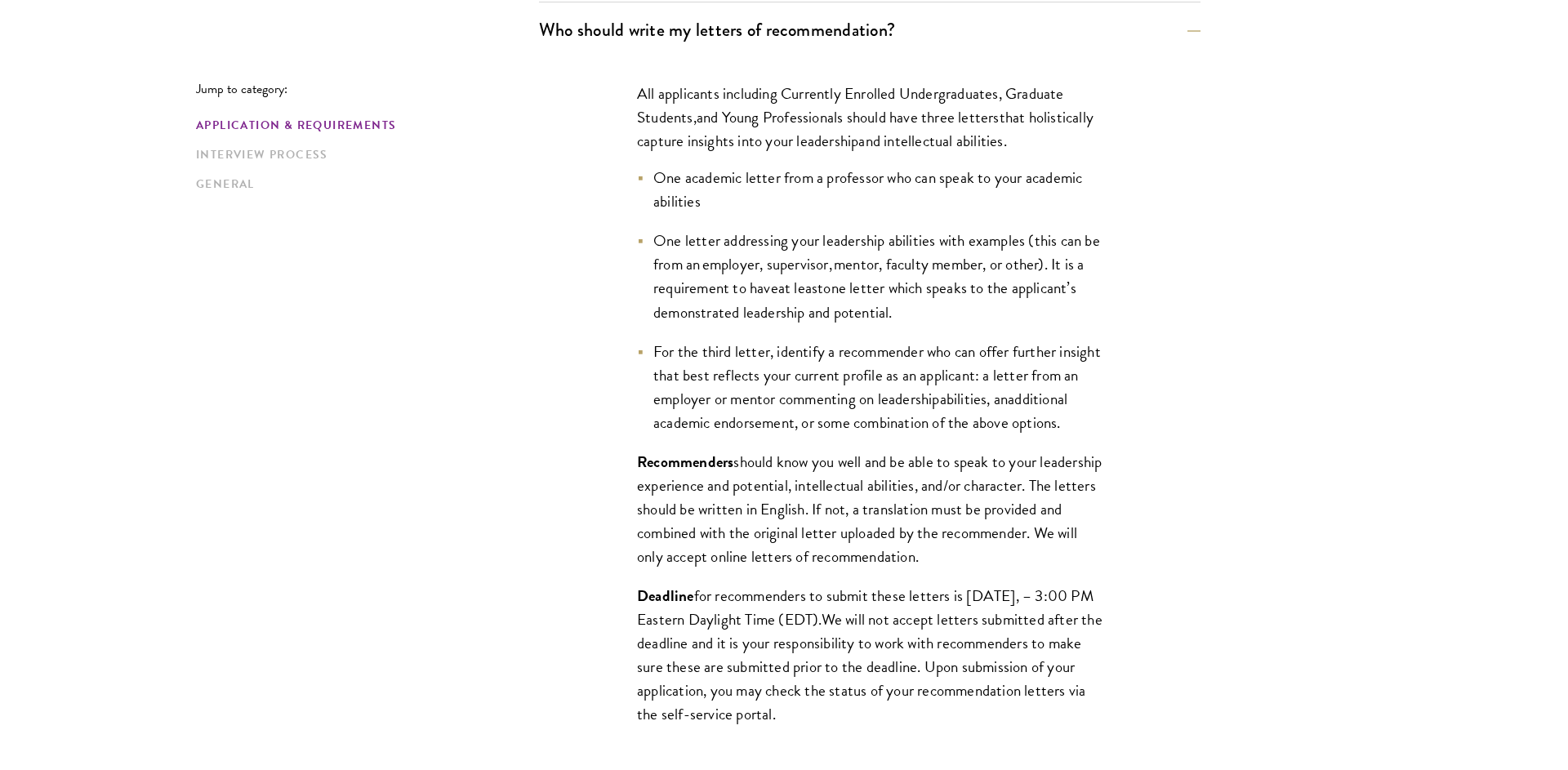
scroll to position [1240, 0]
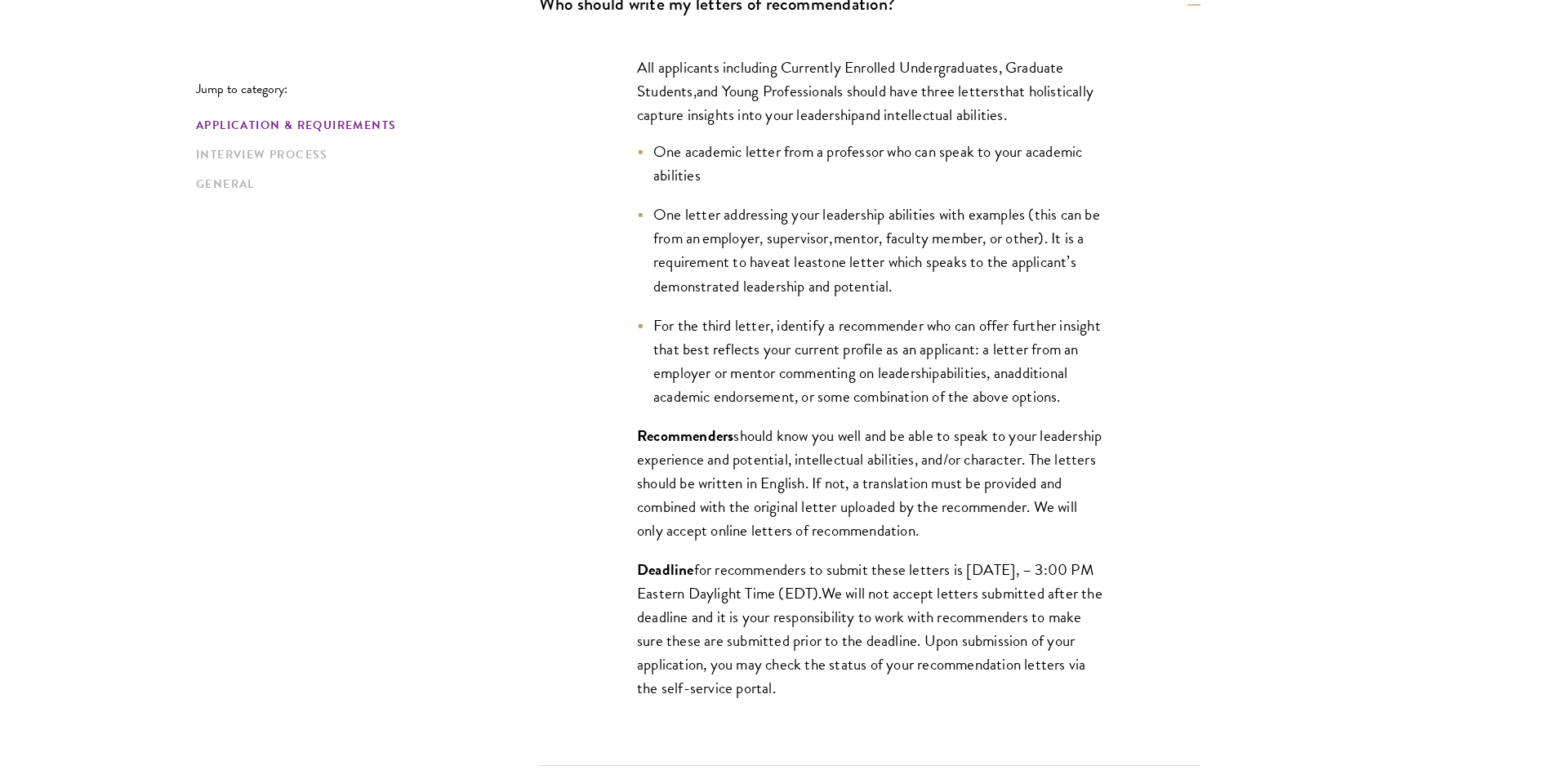
click at [539, 260] on div "All applicants including Currently Enrolled Undergraduates, Graduate Students ,…" at bounding box center [870, 398] width 662 height 734
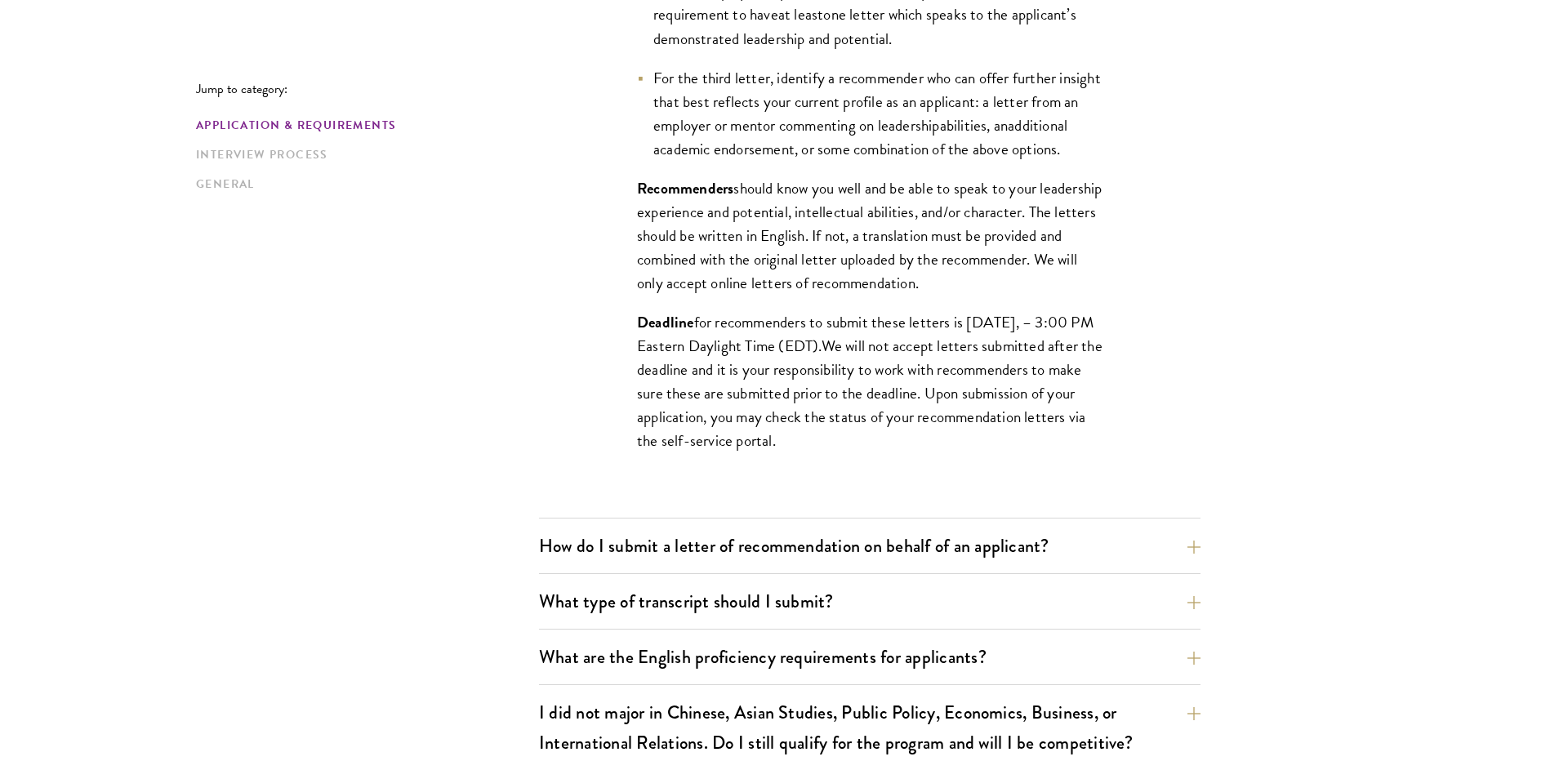
scroll to position [1690, 0]
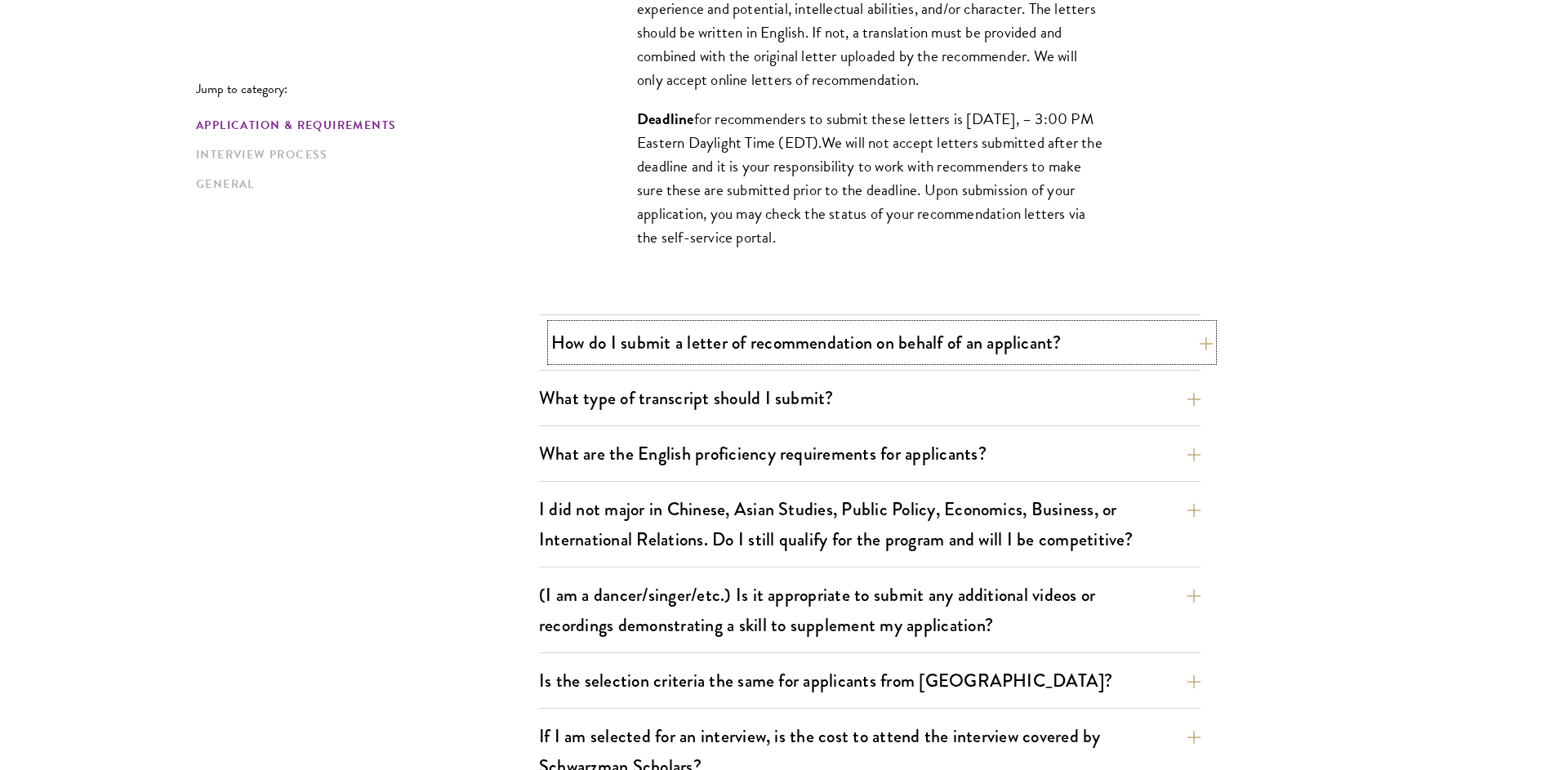
click at [636, 349] on button "How do I submit a letter of recommendation on behalf of an applicant?" at bounding box center [882, 342] width 662 height 36
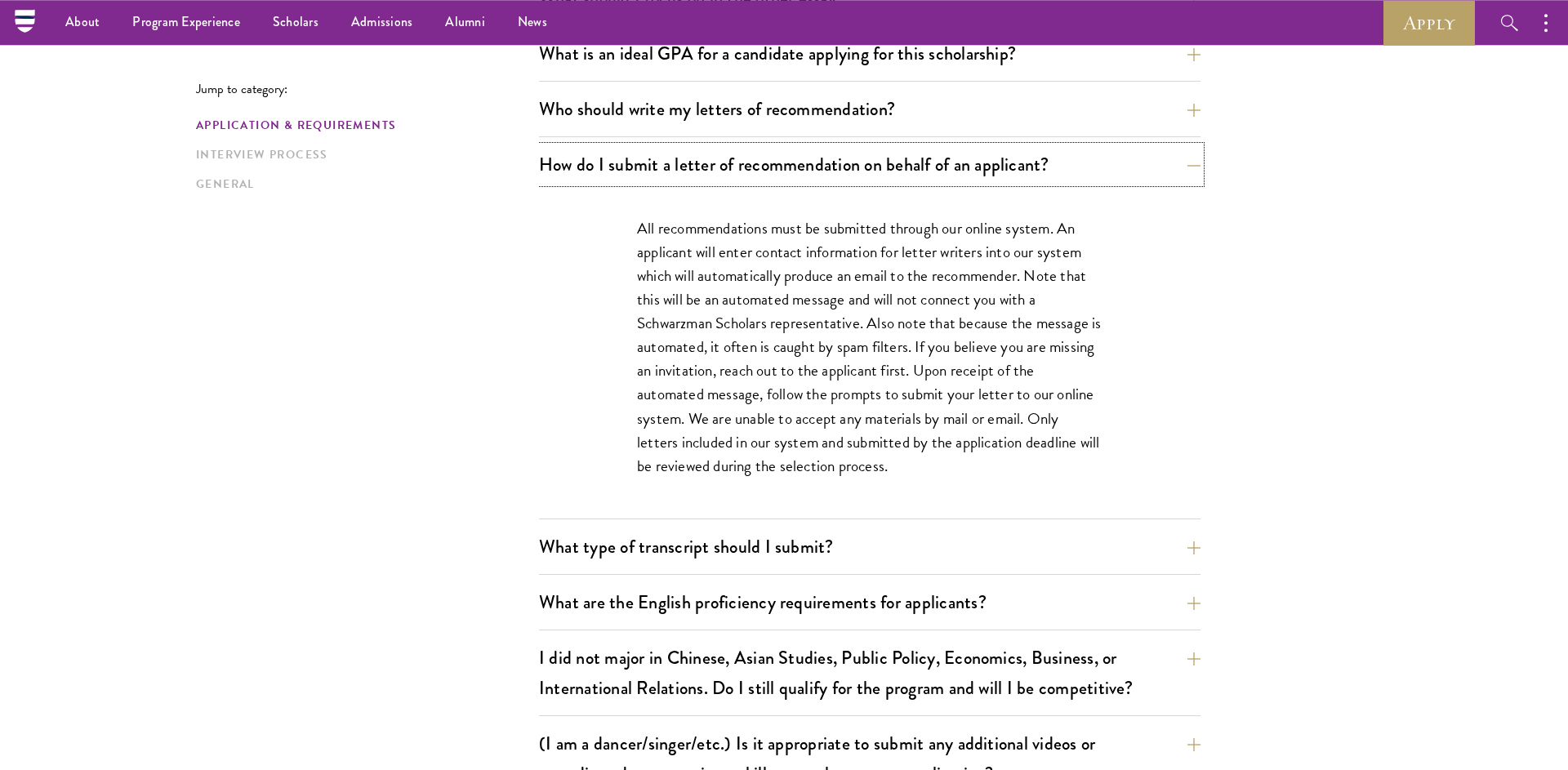
scroll to position [1126, 0]
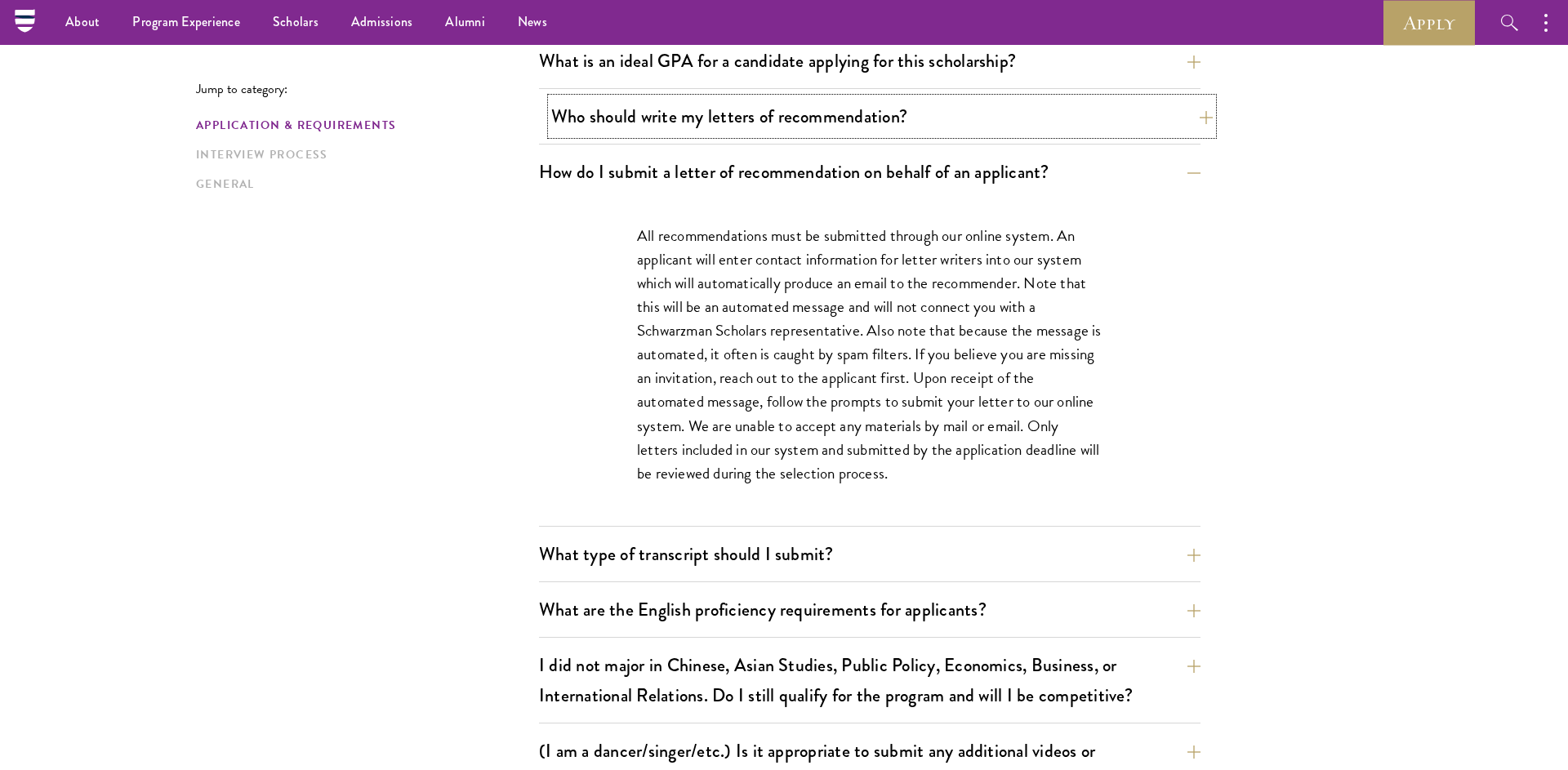
click at [685, 118] on button "Who should write my letters of recommendation?" at bounding box center [882, 115] width 662 height 36
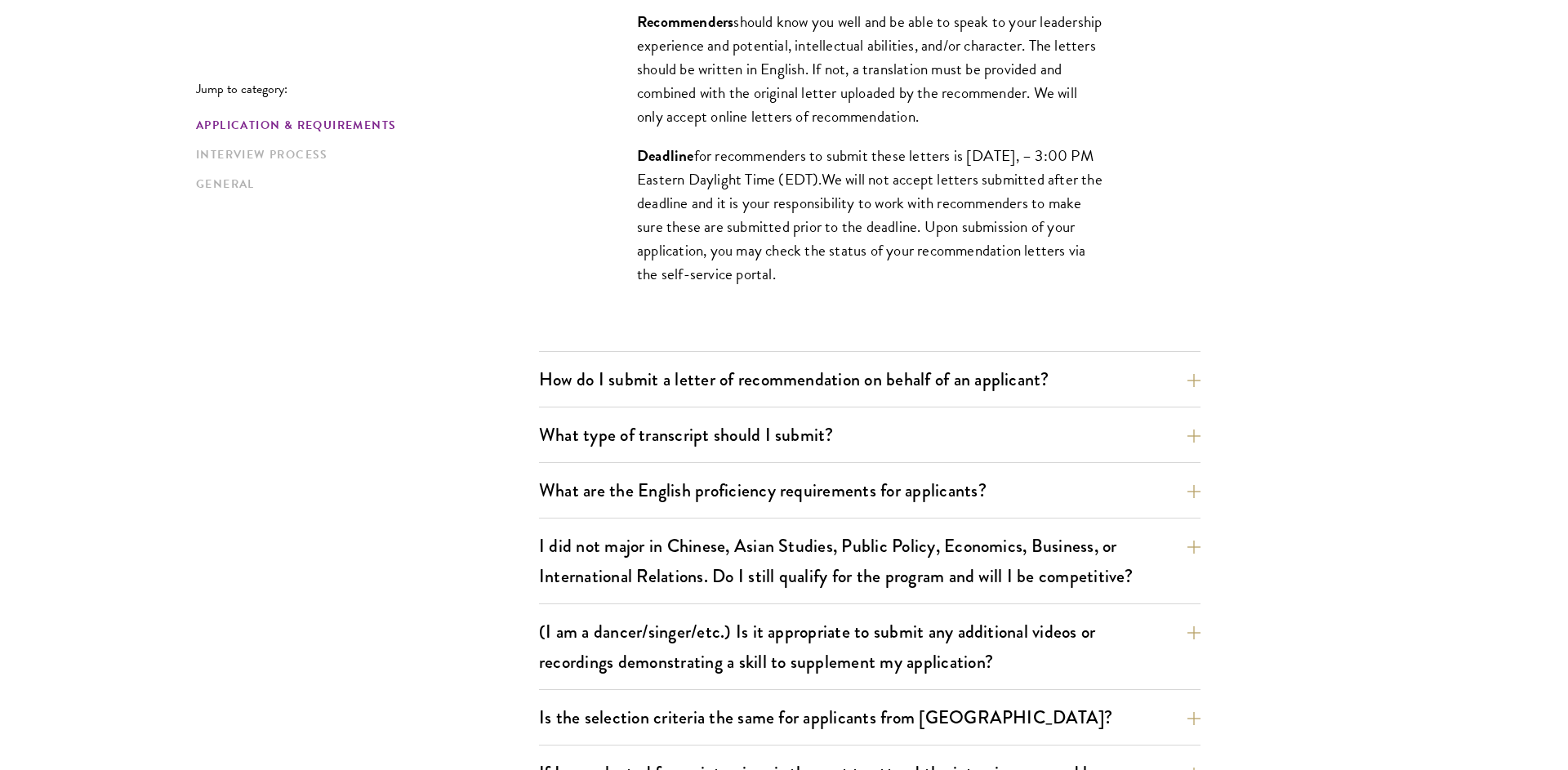
scroll to position [1690, 0]
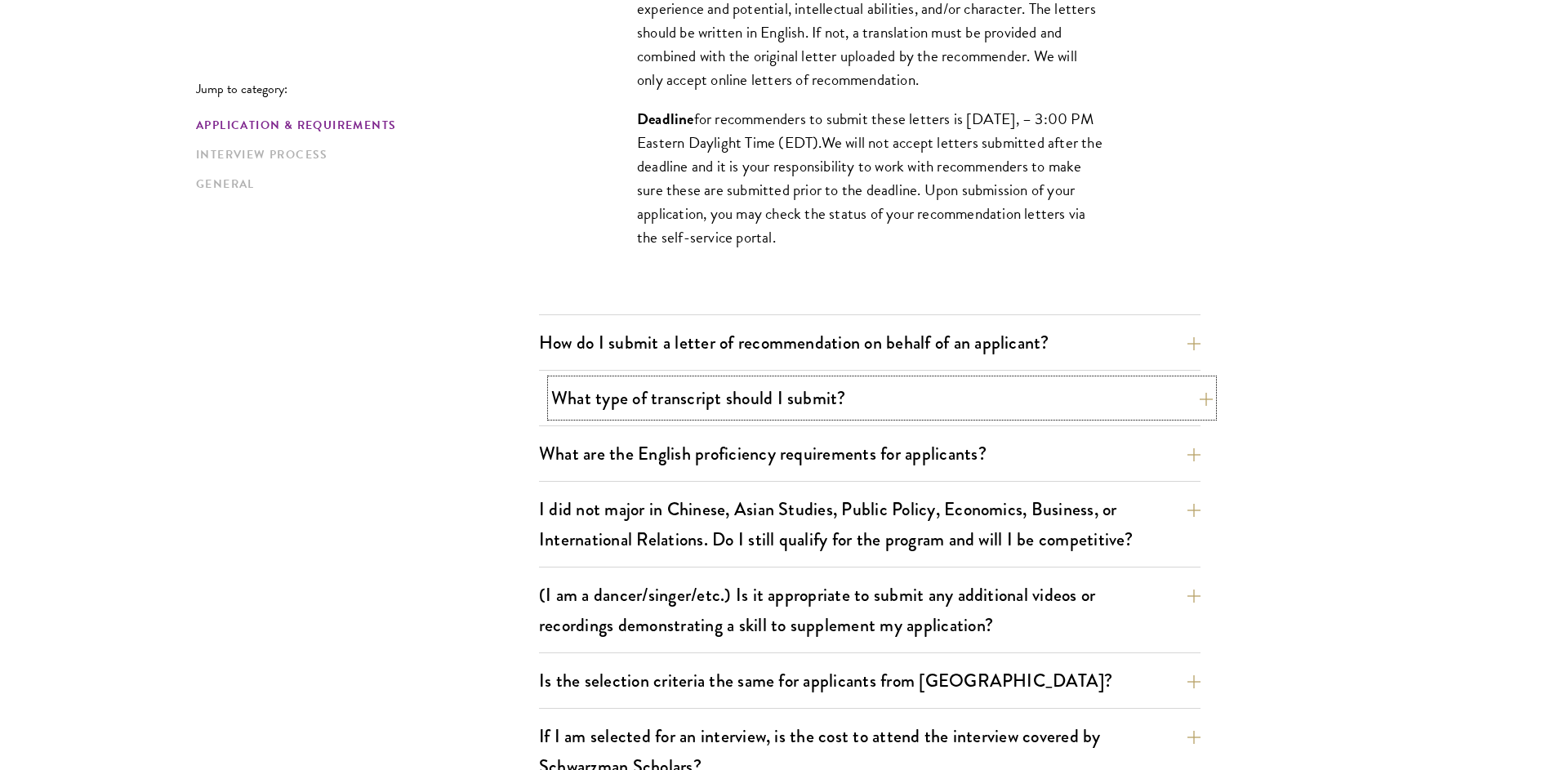
click at [649, 404] on button "What type of transcript should I submit?" at bounding box center [882, 398] width 662 height 36
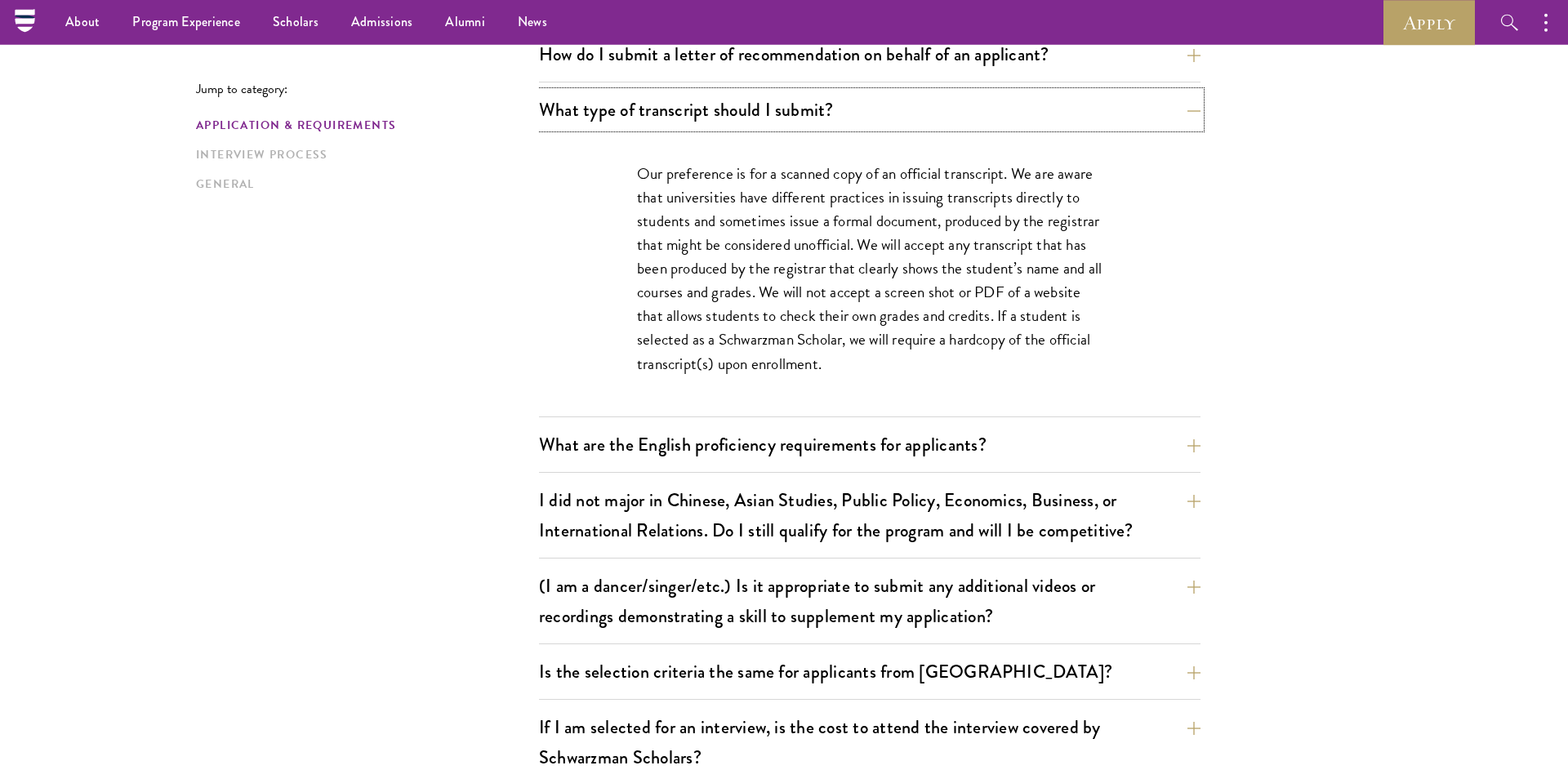
scroll to position [1240, 0]
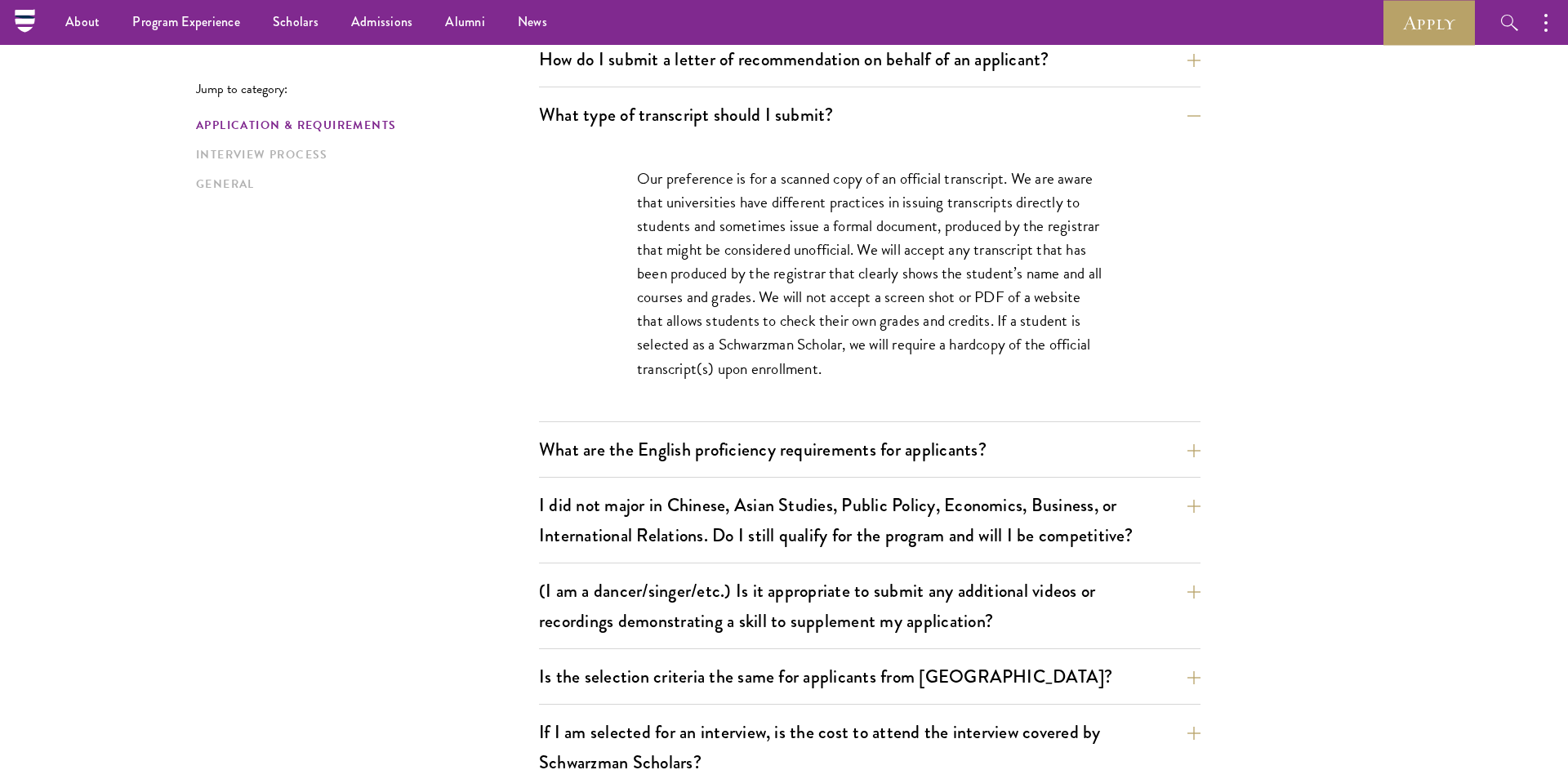
click at [518, 265] on div "Jump to category: Application & Requirements Interview Process General Applicat…" at bounding box center [784, 661] width 1176 height 2834
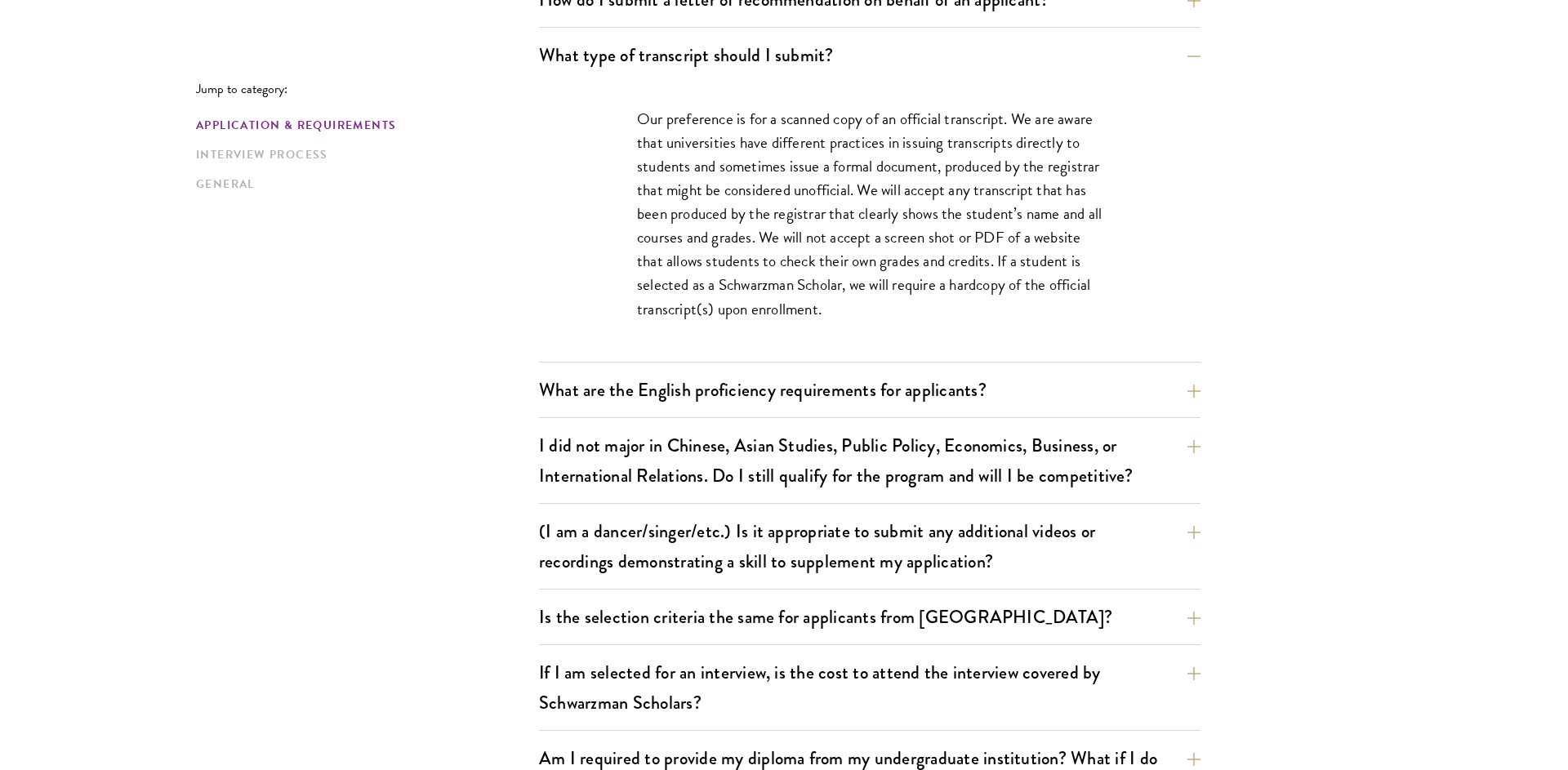
scroll to position [1352, 0]
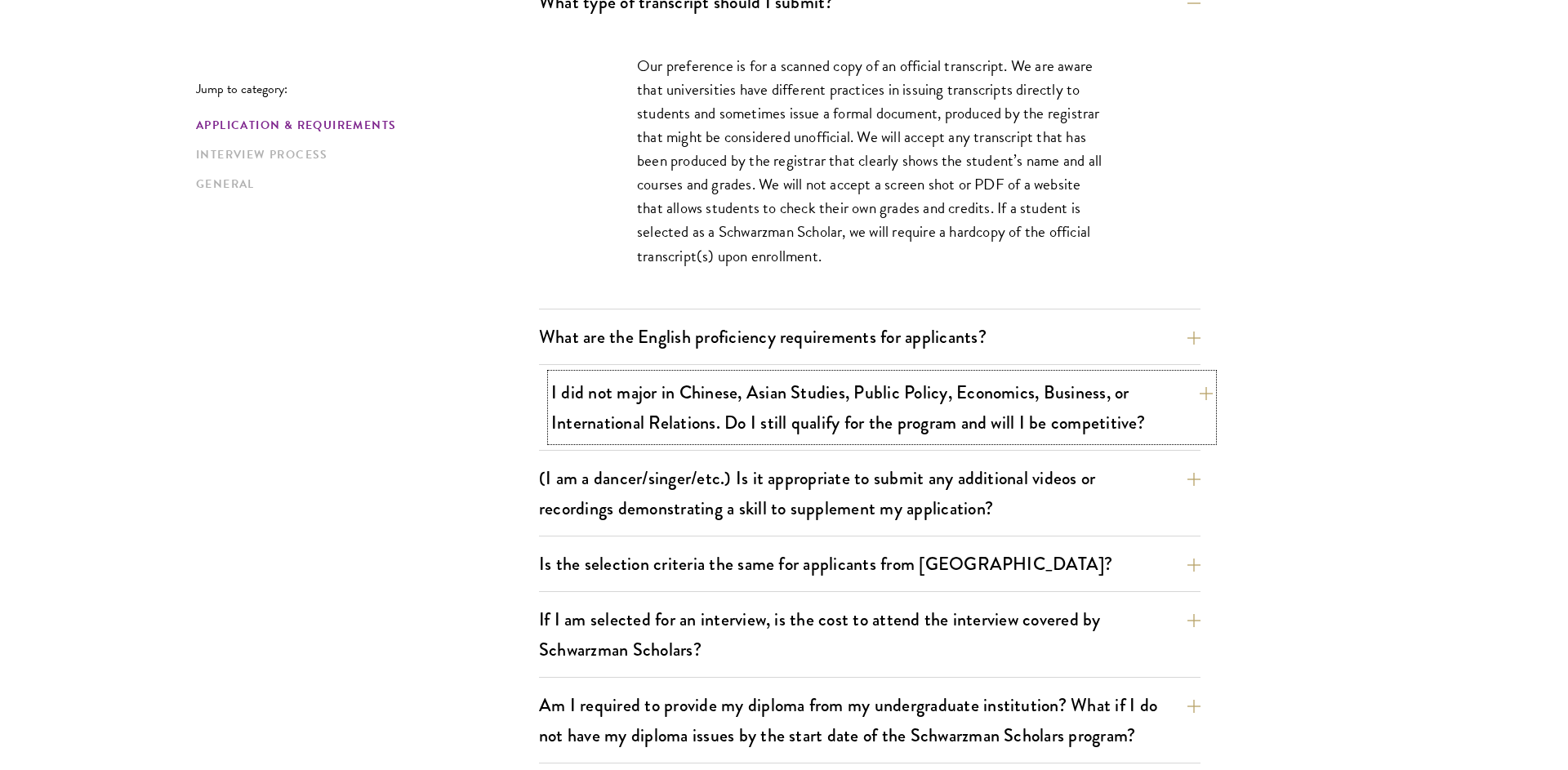
click at [619, 407] on button "I did not major in Chinese, Asian Studies, Public Policy, Economics, Business, …" at bounding box center [882, 408] width 662 height 67
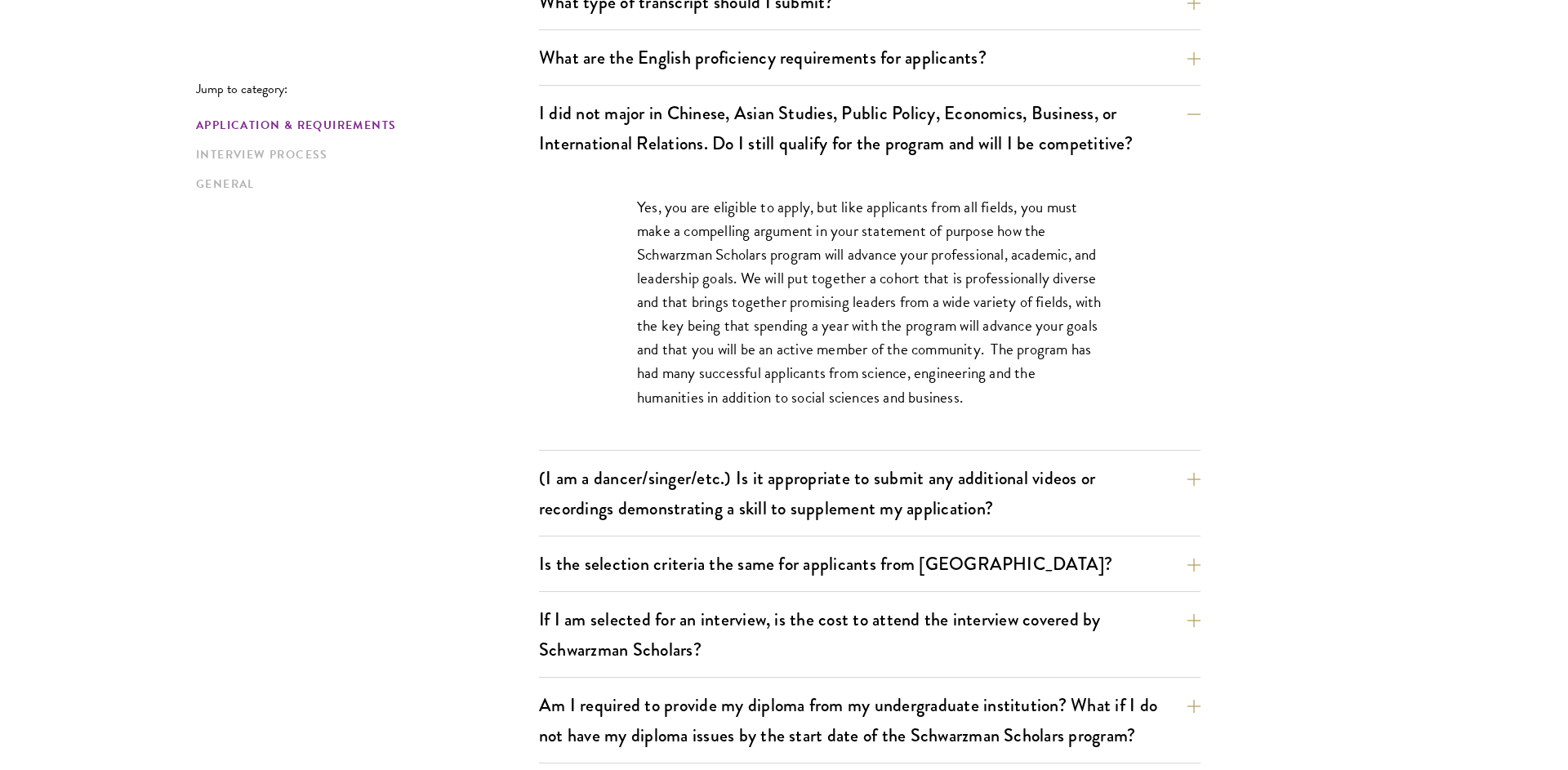
click at [487, 306] on div "Jump to category: Application & Requirements Interview Process General Applicat…" at bounding box center [784, 548] width 1176 height 2834
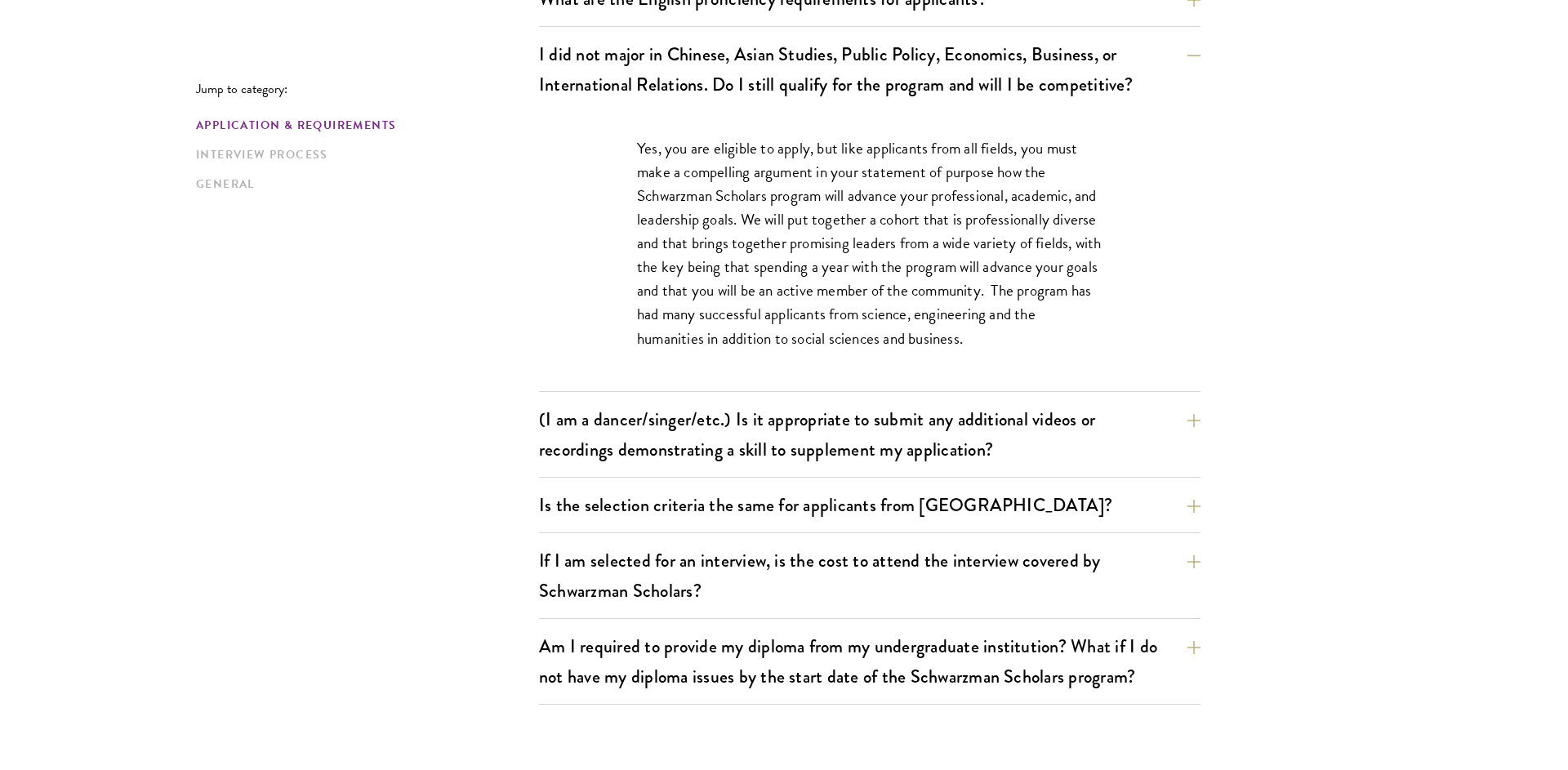
scroll to position [1464, 0]
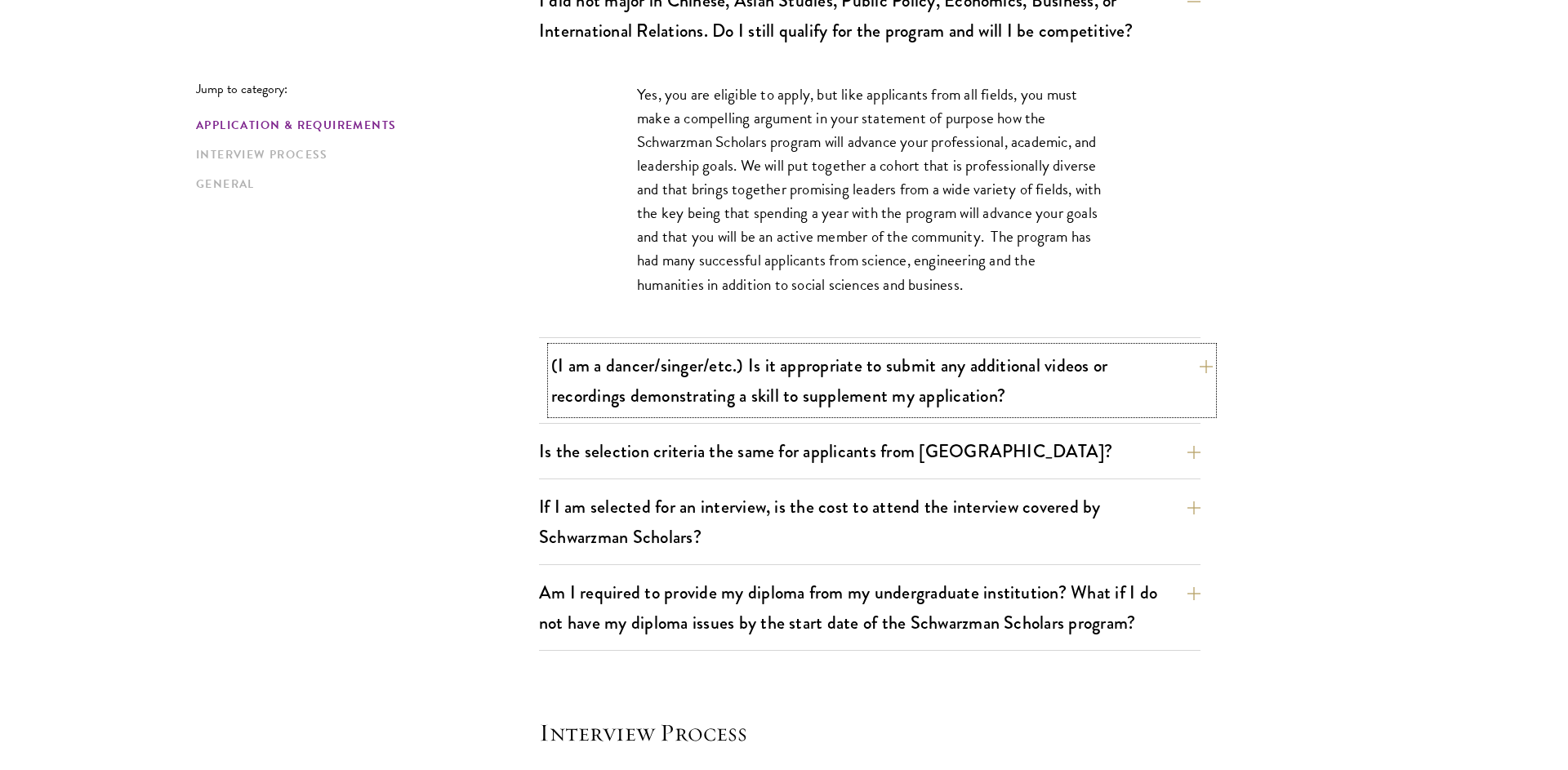
click at [590, 388] on button "(I am a dancer/singer/etc.) Is it appropriate to submit any additional videos o…" at bounding box center [882, 380] width 662 height 67
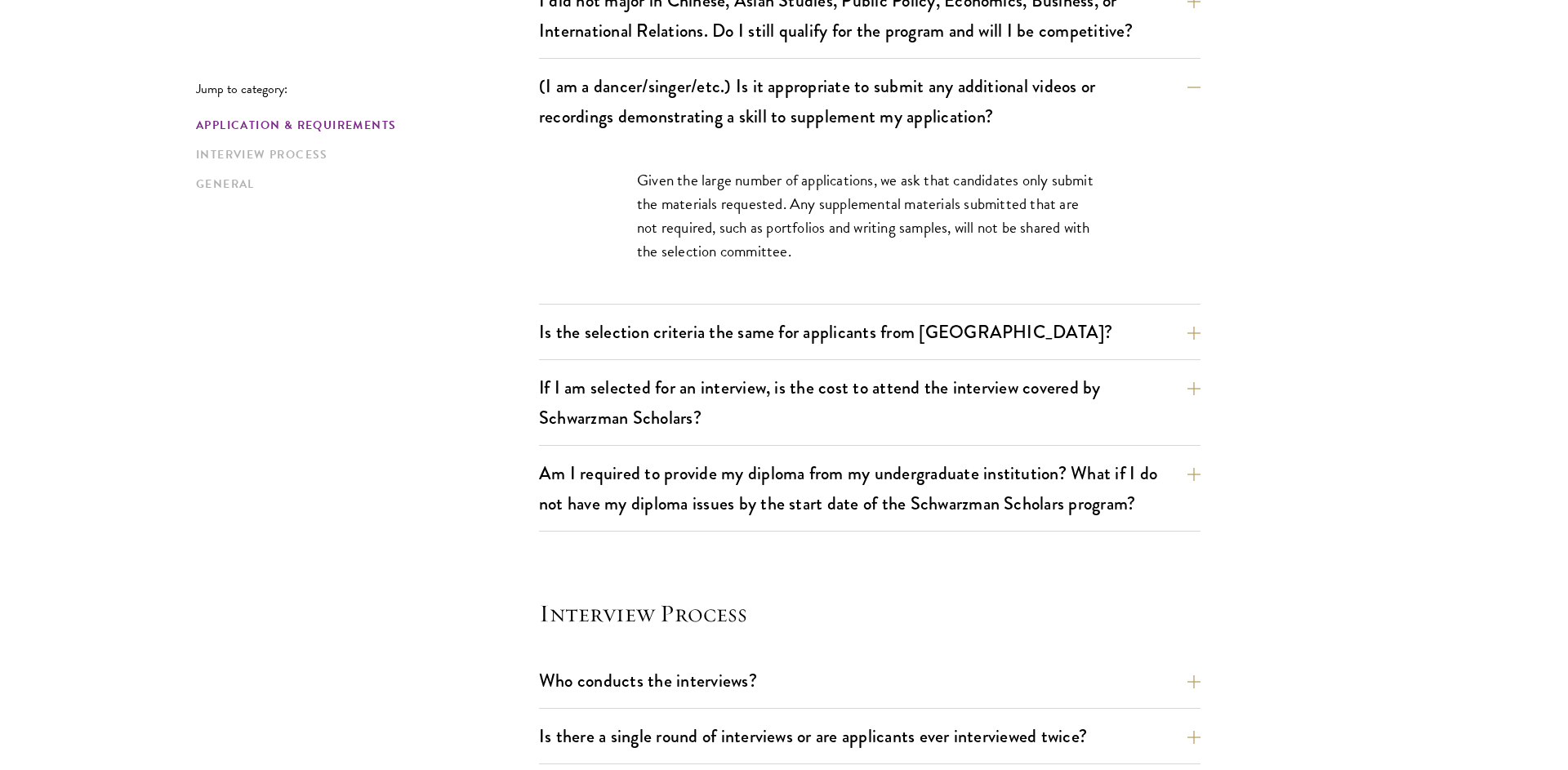
click at [509, 278] on div "Jump to category: Application & Requirements Interview Process General Applicat…" at bounding box center [784, 375] width 1176 height 2715
click at [609, 341] on button "Is the selection criteria the same for applicants from [GEOGRAPHIC_DATA]?" at bounding box center [882, 331] width 662 height 36
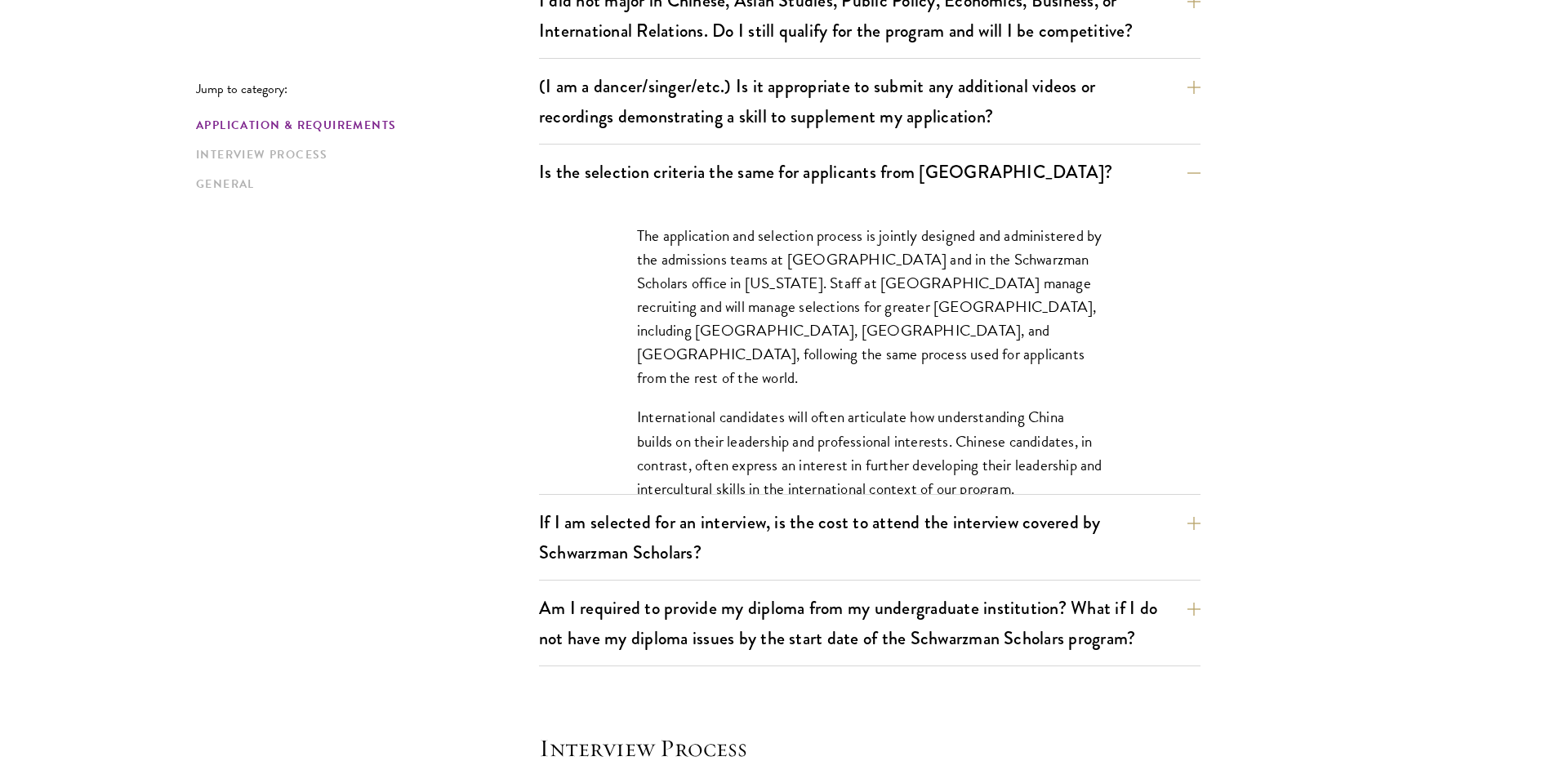
click at [555, 319] on div "The application and selection process is jointly designed and administered by t…" at bounding box center [870, 346] width 662 height 294
click at [608, 525] on button "If I am selected for an interview, is the cost to attend the interview covered …" at bounding box center [882, 538] width 662 height 67
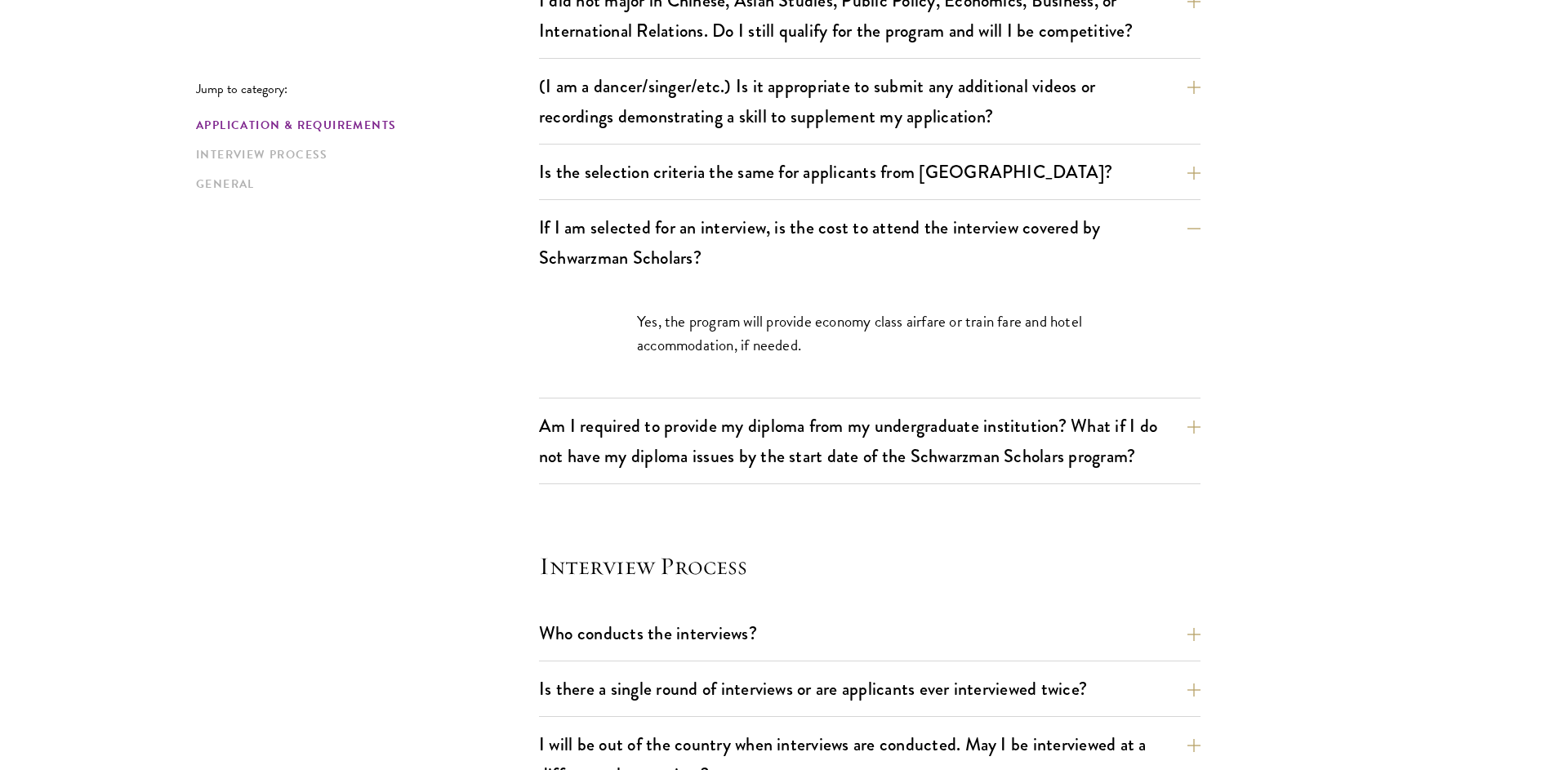
click at [513, 367] on div "Jump to category: Application & Requirements Interview Process General Applicat…" at bounding box center [784, 352] width 1176 height 2667
drag, startPoint x: 595, startPoint y: 443, endPoint x: 580, endPoint y: 445, distance: 15.1
click at [595, 443] on button "Am I required to provide my diploma from my undergraduate institution? What if …" at bounding box center [870, 441] width 662 height 67
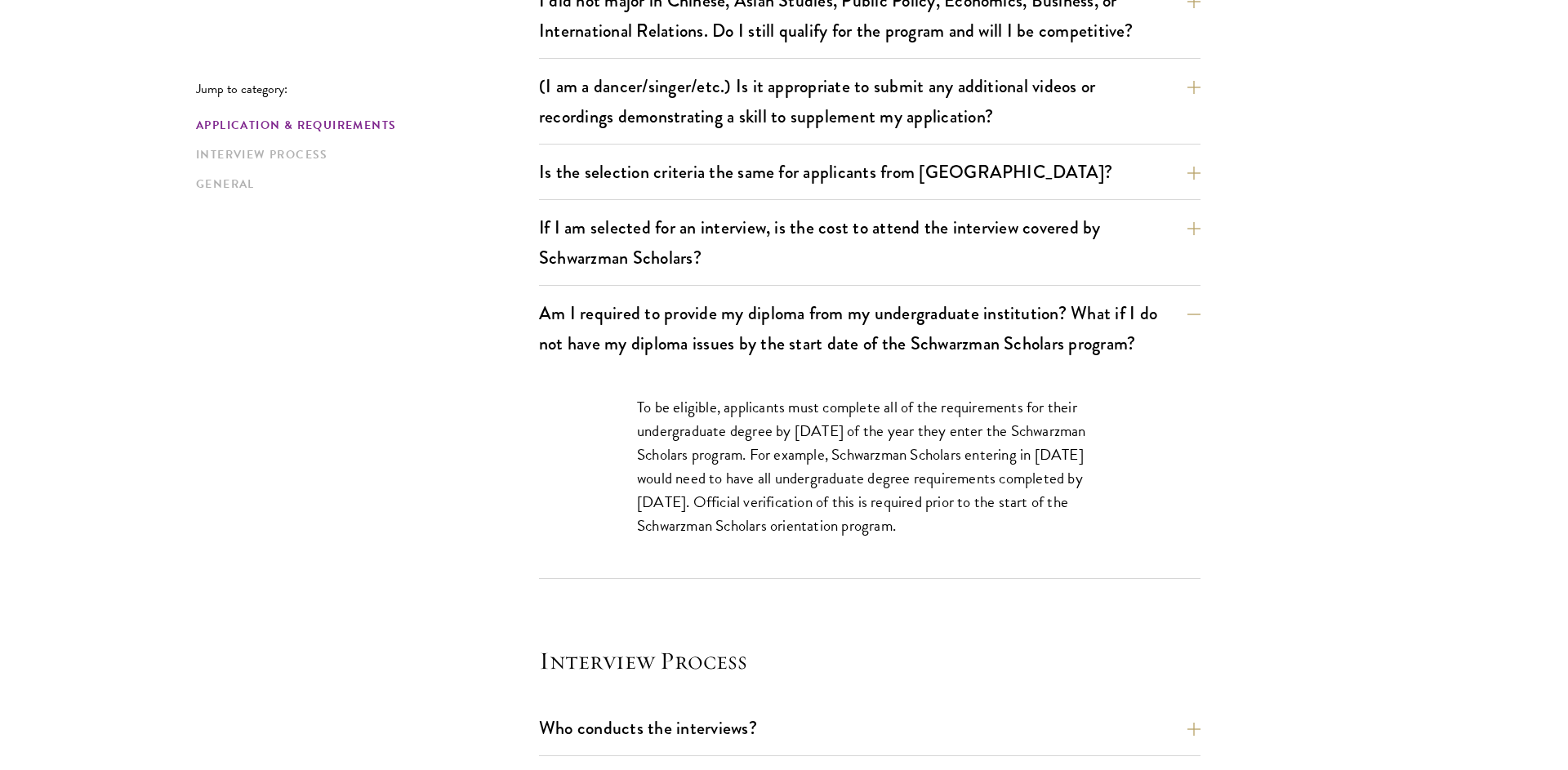
click at [515, 442] on div "Jump to category: Application & Requirements Interview Process General Applicat…" at bounding box center [784, 399] width 1176 height 2762
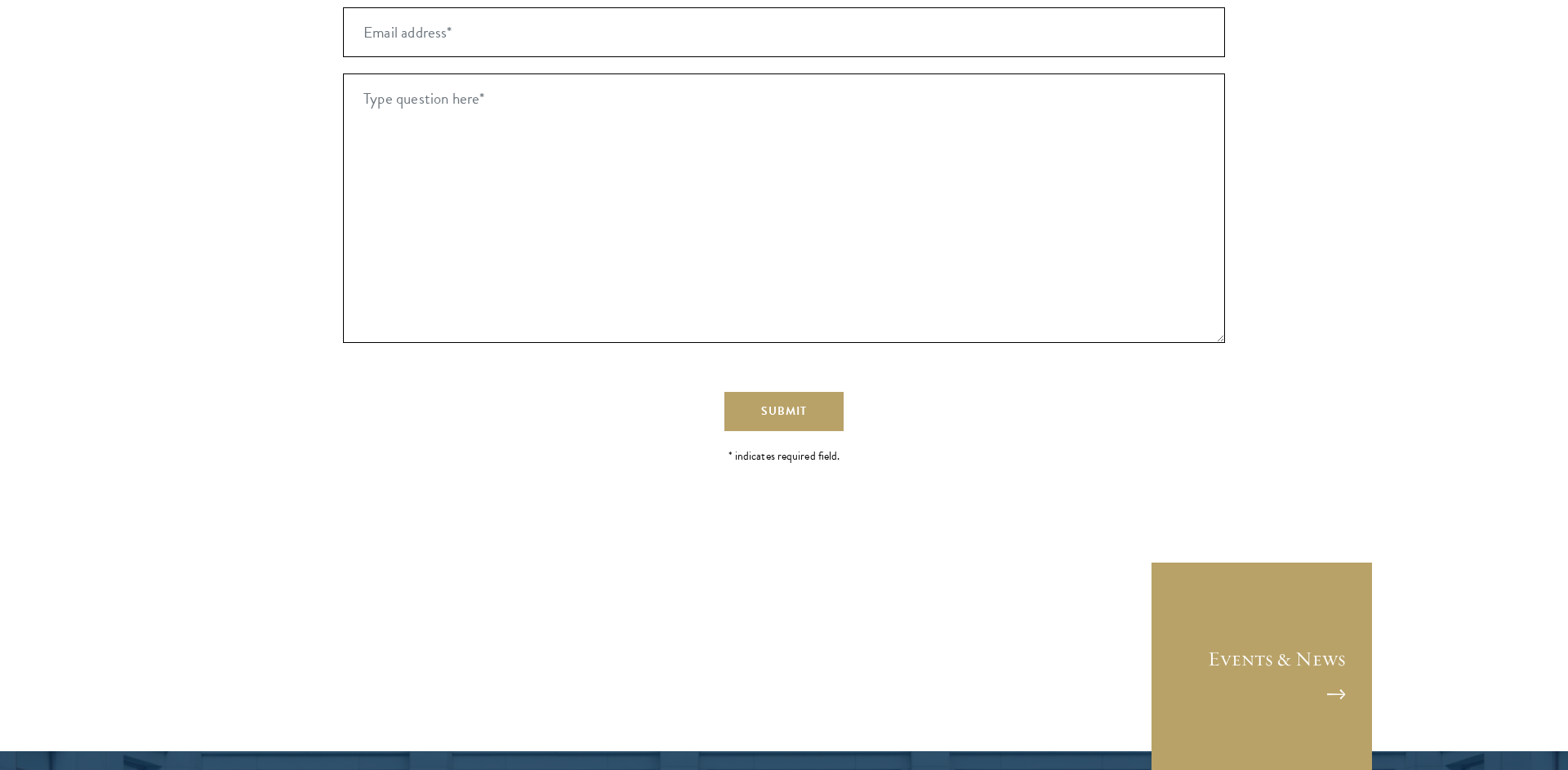
scroll to position [3718, 0]
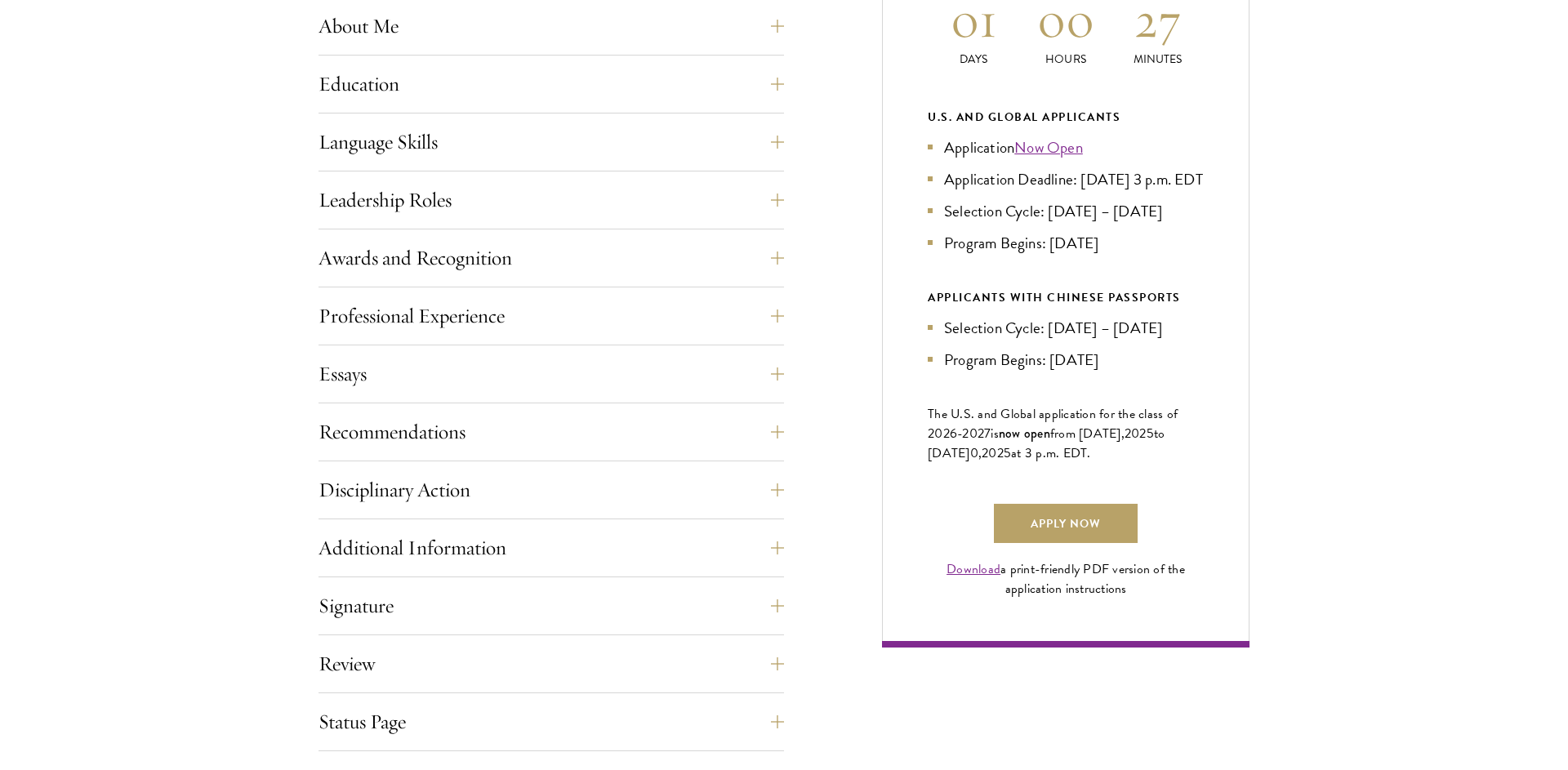
scroll to position [901, 0]
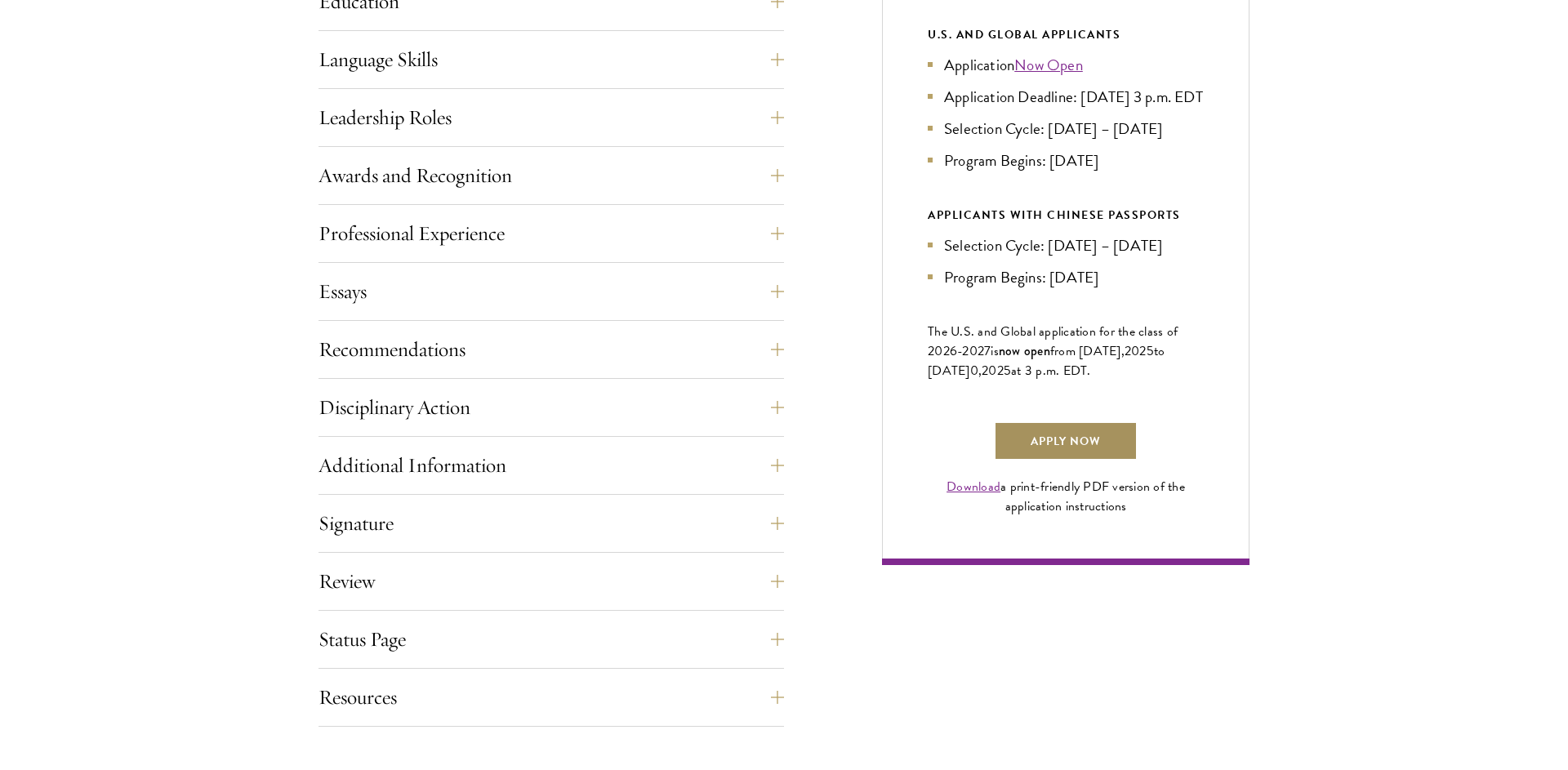
click at [1052, 461] on link "Apply Now" at bounding box center [1066, 441] width 144 height 39
